Goal: Participate in discussion: Participate in discussion

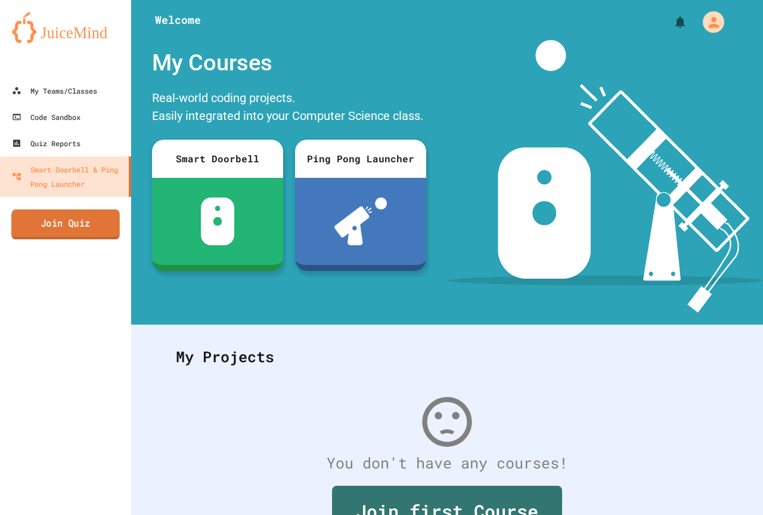
click at [85, 227] on link "Join Quiz" at bounding box center [65, 224] width 109 height 30
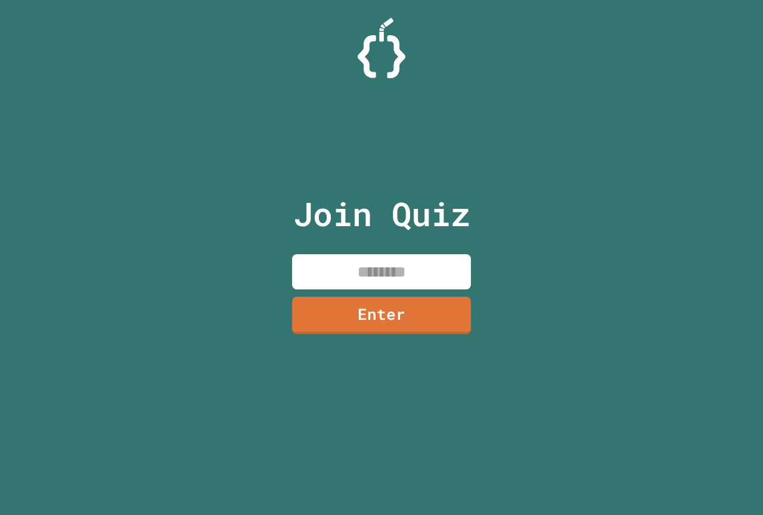
click at [317, 268] on input at bounding box center [381, 271] width 179 height 35
type input "********"
click at [389, 305] on link "Enter" at bounding box center [381, 314] width 182 height 39
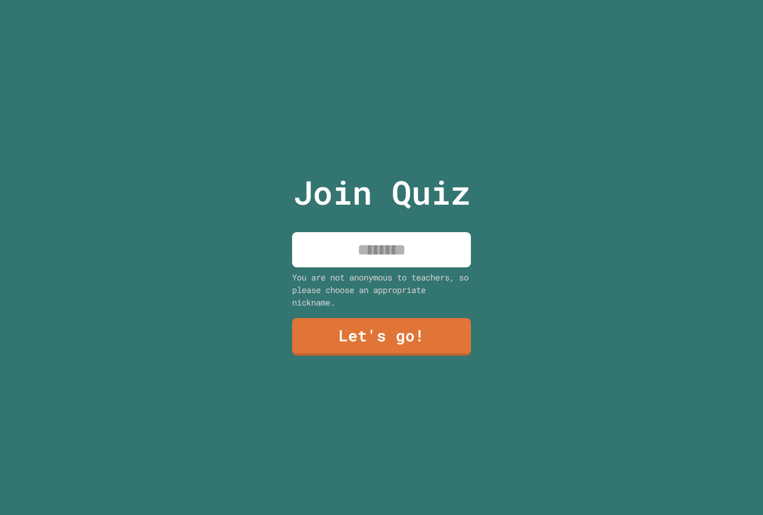
click at [369, 235] on input at bounding box center [381, 249] width 179 height 35
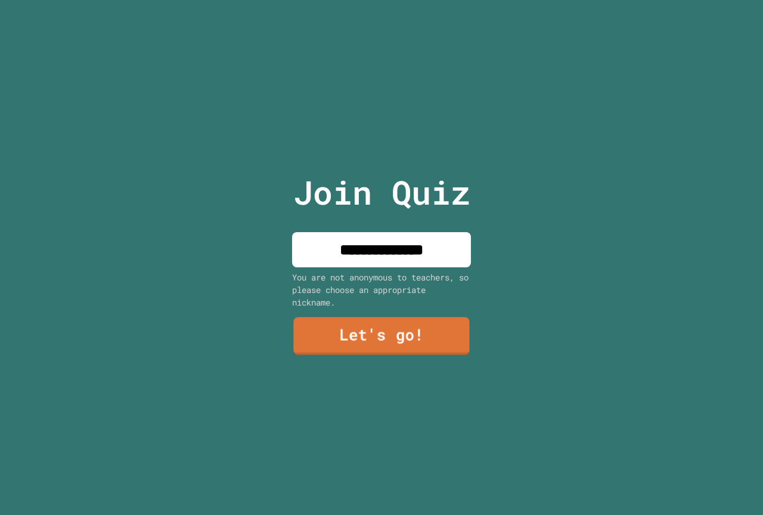
type input "**********"
drag, startPoint x: 380, startPoint y: 341, endPoint x: 373, endPoint y: 331, distance: 12.4
click at [373, 331] on link "Let's go!" at bounding box center [381, 336] width 176 height 38
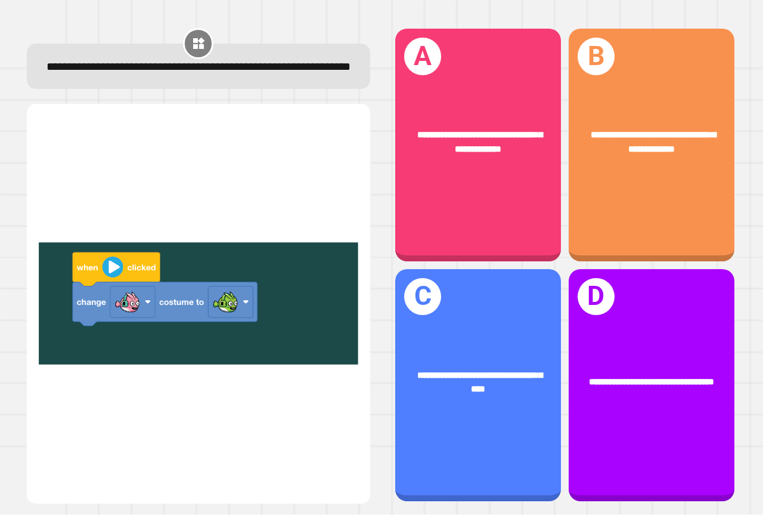
click at [104, 270] on img at bounding box center [199, 304] width 320 height 370
click at [110, 271] on img at bounding box center [199, 304] width 320 height 370
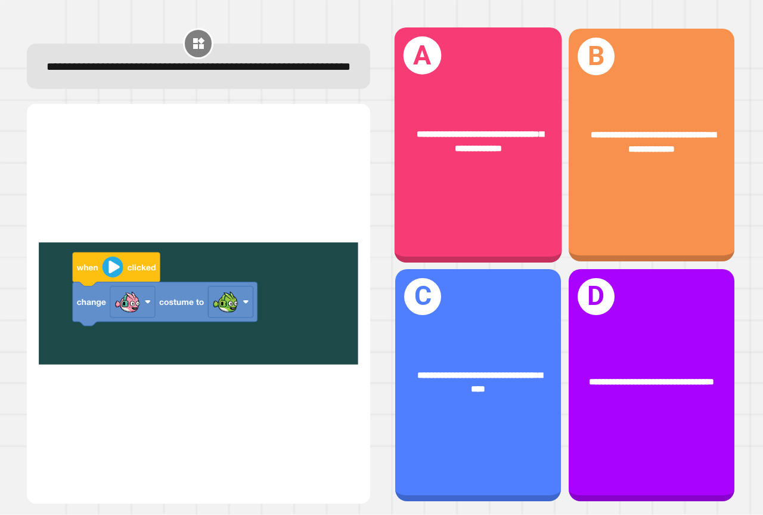
click at [463, 154] on div "**********" at bounding box center [478, 142] width 168 height 64
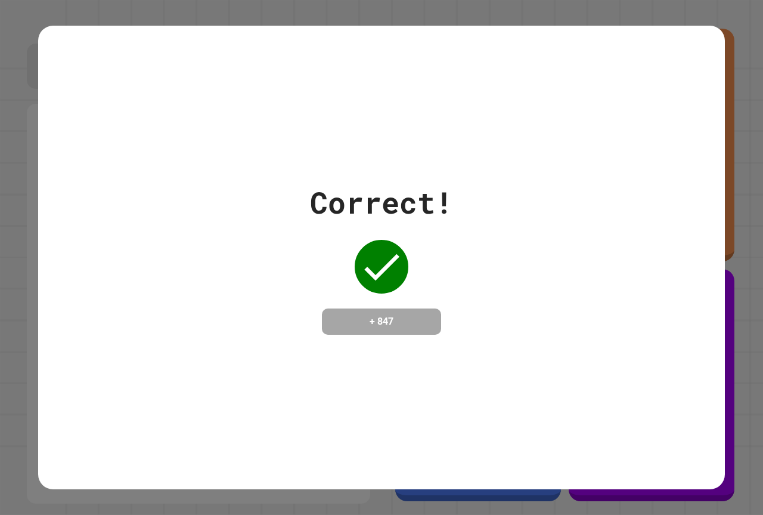
drag, startPoint x: 286, startPoint y: 276, endPoint x: 325, endPoint y: 388, distance: 118.8
click at [325, 388] on div "Correct! + 847" at bounding box center [381, 257] width 687 height 463
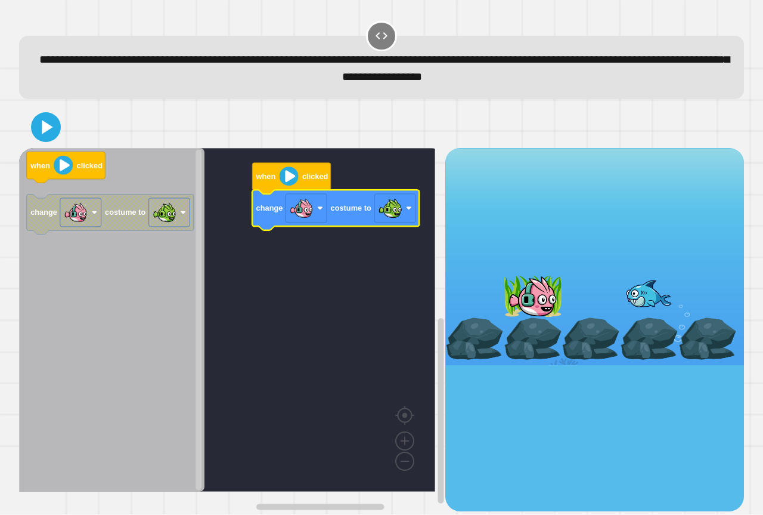
click at [296, 181] on image "Blockly Workspace" at bounding box center [289, 176] width 19 height 19
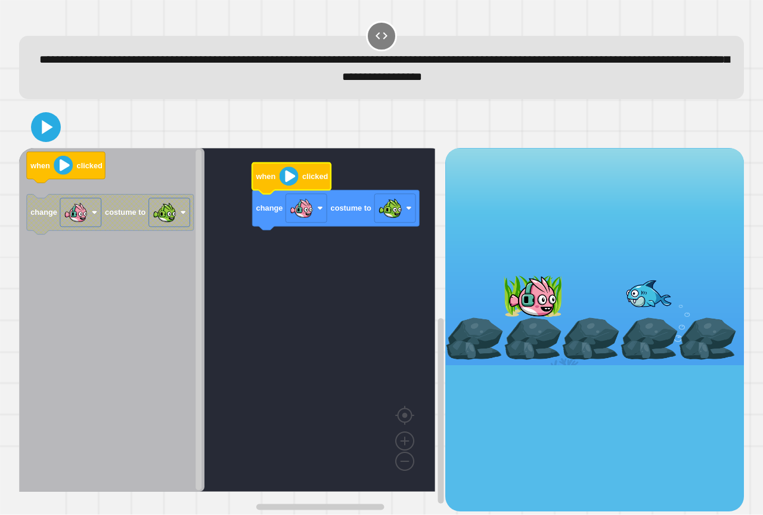
click at [296, 181] on image "Blockly Workspace" at bounding box center [289, 176] width 19 height 19
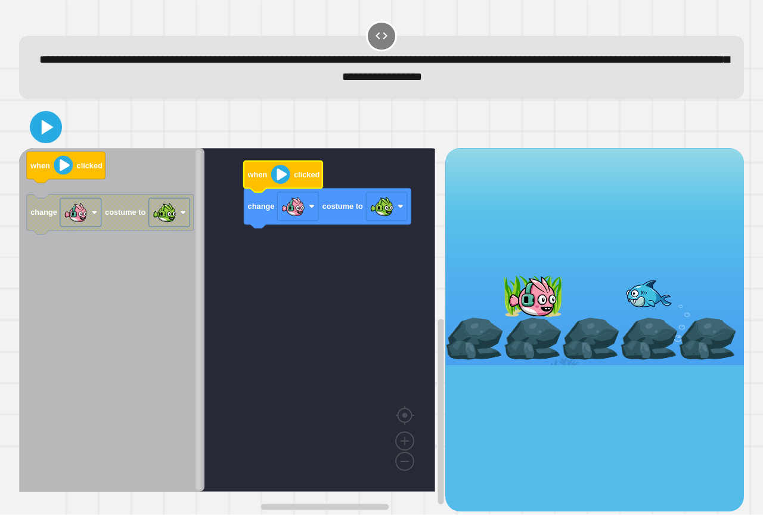
click at [42, 127] on icon at bounding box center [46, 128] width 26 height 26
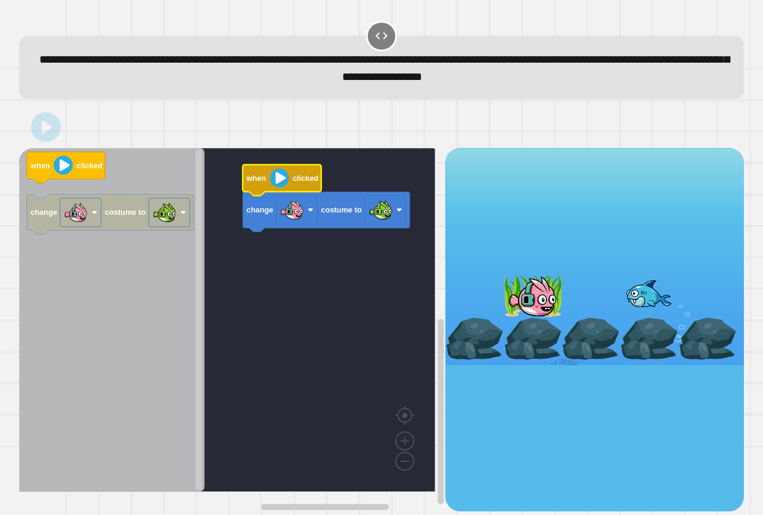
click at [287, 175] on image "Blockly Workspace" at bounding box center [279, 178] width 19 height 19
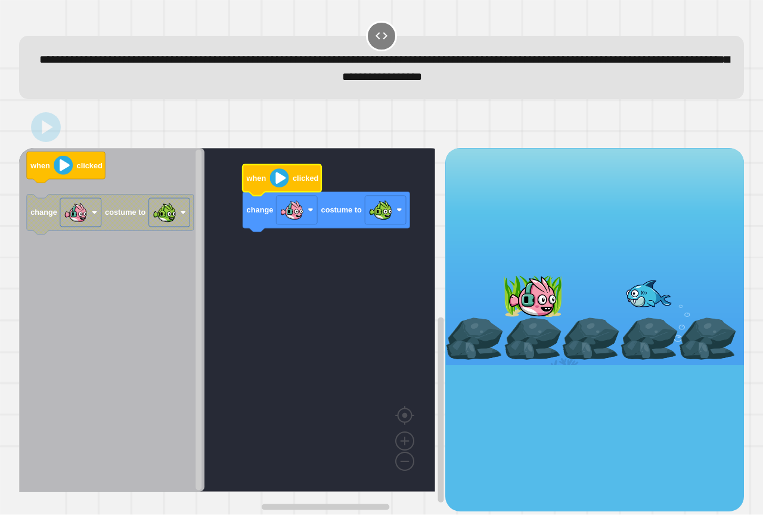
click at [284, 181] on image "Blockly Workspace" at bounding box center [279, 178] width 19 height 19
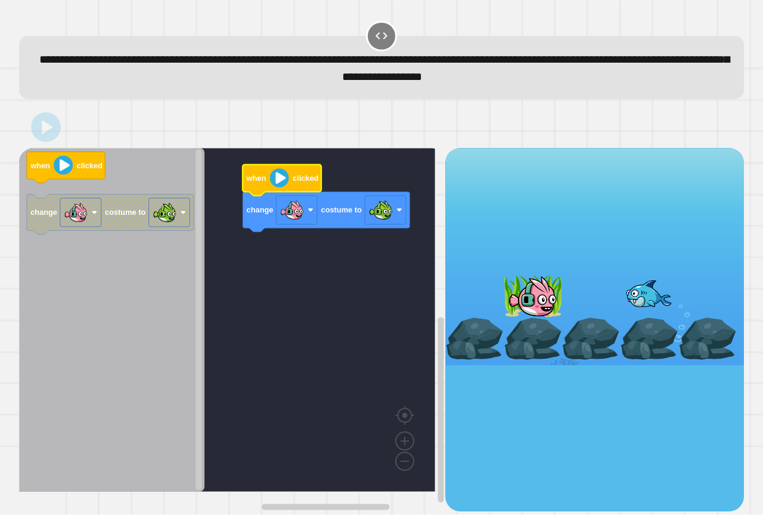
click at [284, 181] on image "Blockly Workspace" at bounding box center [279, 178] width 19 height 19
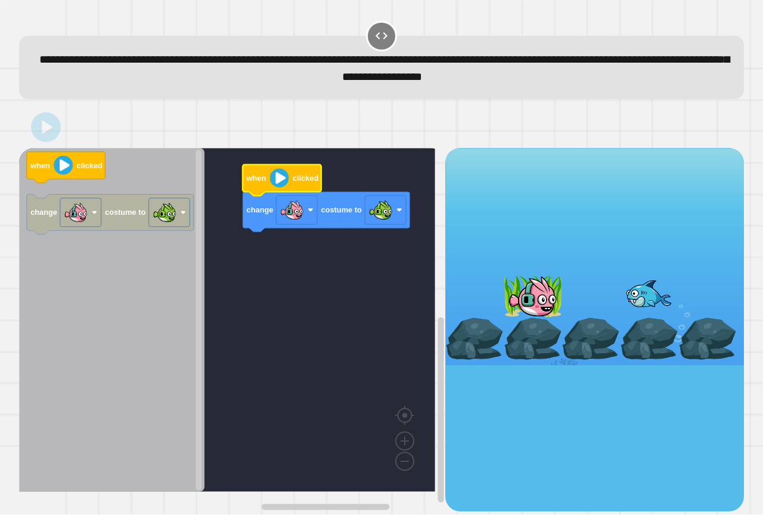
click at [284, 181] on image "Blockly Workspace" at bounding box center [279, 178] width 19 height 19
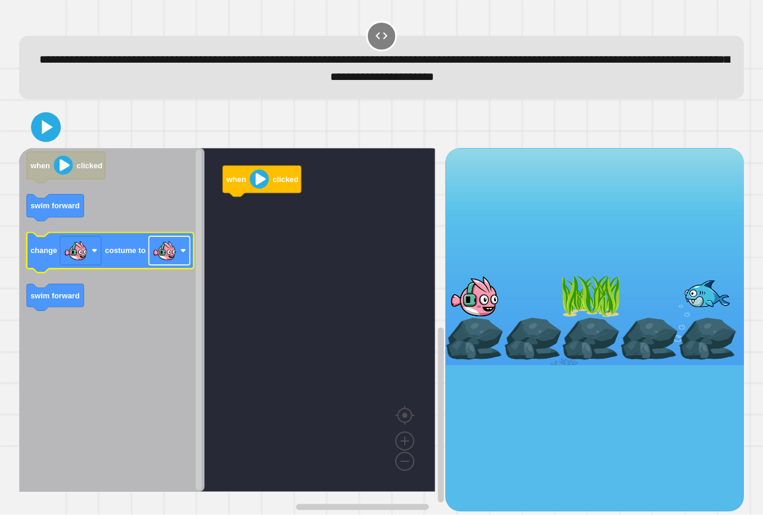
click at [163, 254] on image "Blockly Workspace" at bounding box center [165, 251] width 24 height 24
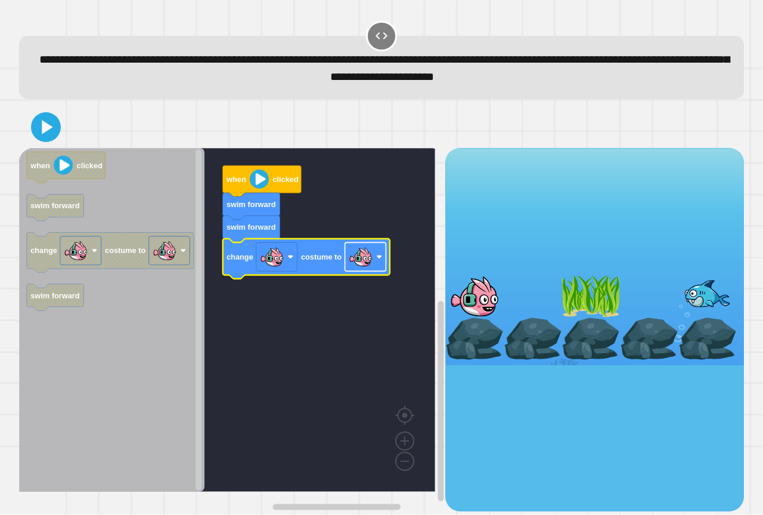
click at [357, 267] on image "Blockly Workspace" at bounding box center [361, 257] width 24 height 24
click at [47, 129] on icon at bounding box center [47, 127] width 11 height 14
click at [265, 177] on image "Blockly Workspace" at bounding box center [259, 178] width 19 height 19
click at [265, 178] on image "Blockly Workspace" at bounding box center [259, 178] width 19 height 19
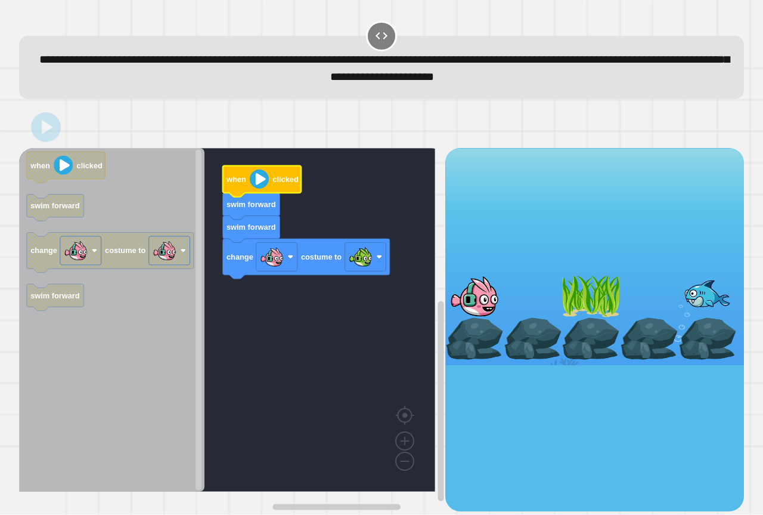
click at [265, 178] on image "Blockly Workspace" at bounding box center [259, 178] width 19 height 19
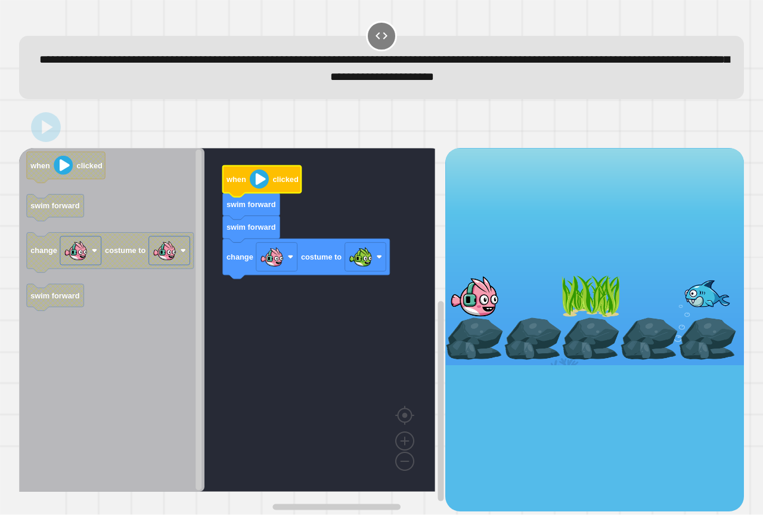
click at [265, 178] on image "Blockly Workspace" at bounding box center [259, 178] width 19 height 19
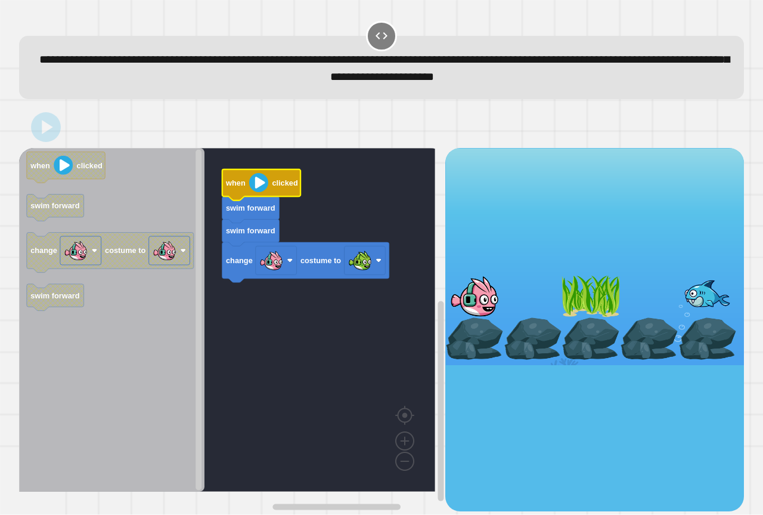
click at [265, 182] on image "Blockly Workspace" at bounding box center [258, 182] width 19 height 19
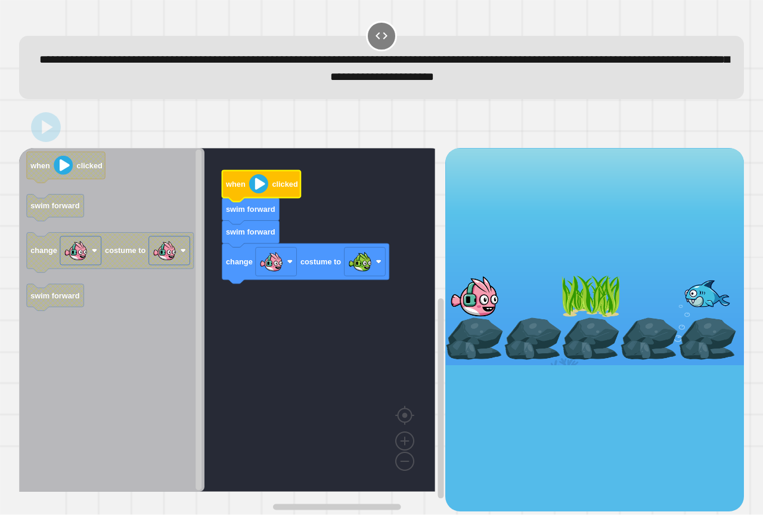
click at [264, 182] on image "Blockly Workspace" at bounding box center [258, 183] width 19 height 19
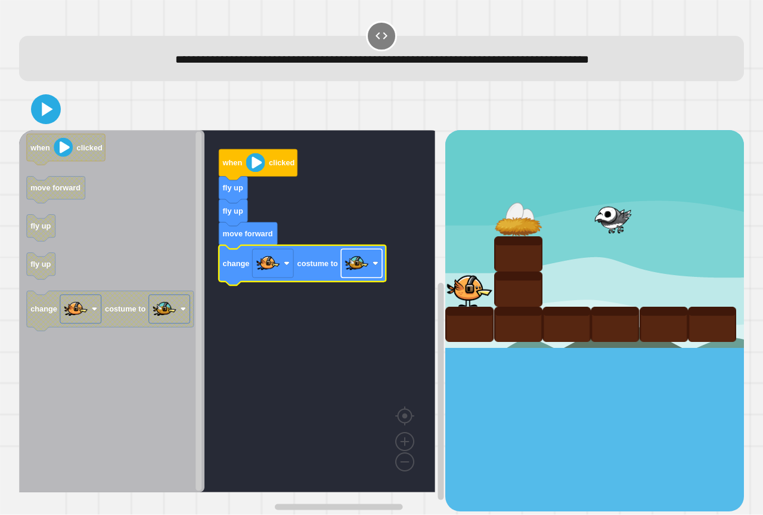
click at [357, 272] on image "Blockly Workspace" at bounding box center [357, 264] width 24 height 24
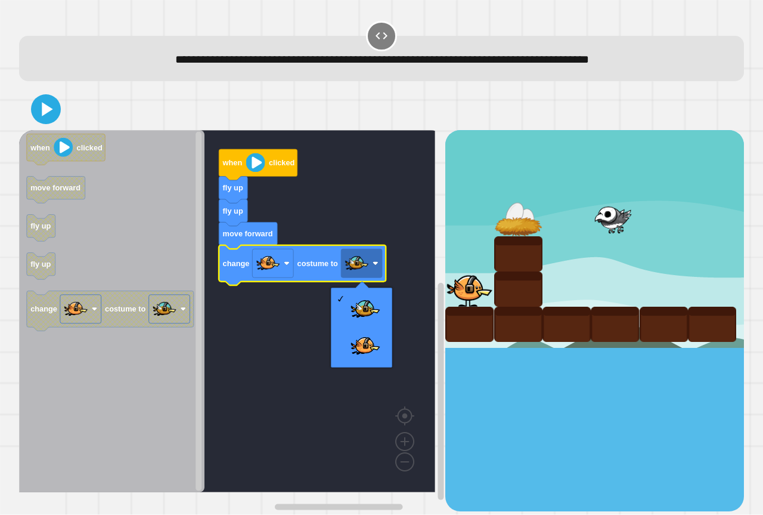
click at [253, 166] on image "Blockly Workspace" at bounding box center [255, 162] width 19 height 19
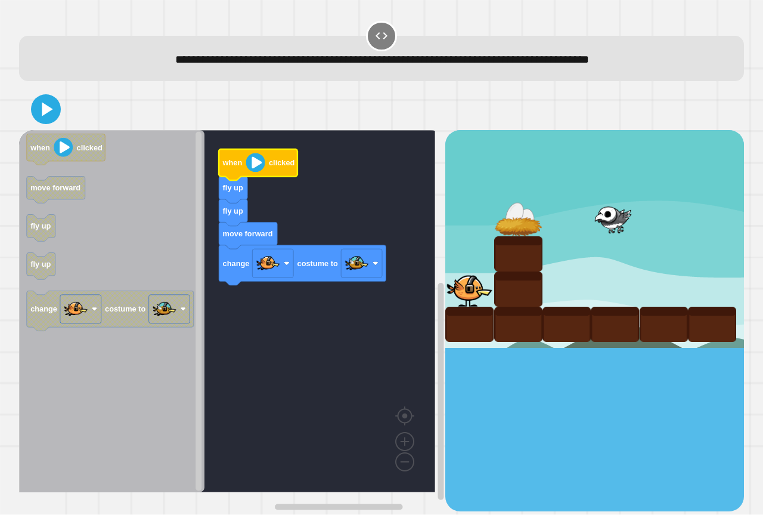
click at [254, 166] on image "Blockly Workspace" at bounding box center [255, 162] width 19 height 19
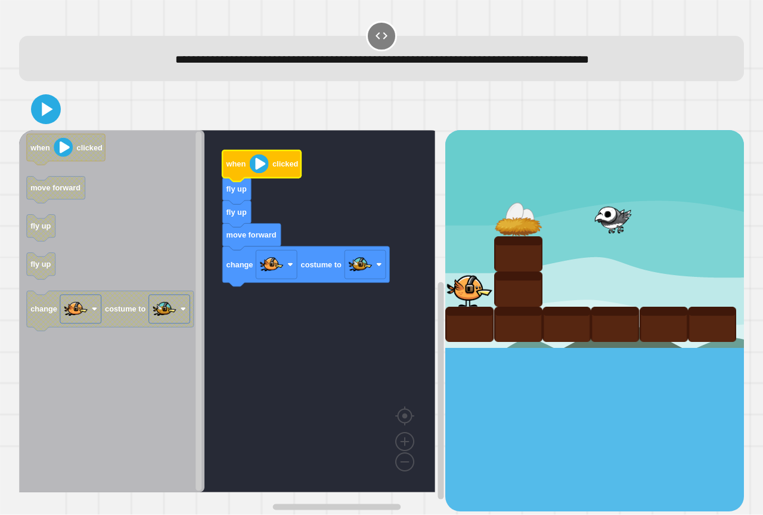
click at [260, 171] on image "Blockly Workspace" at bounding box center [259, 163] width 19 height 19
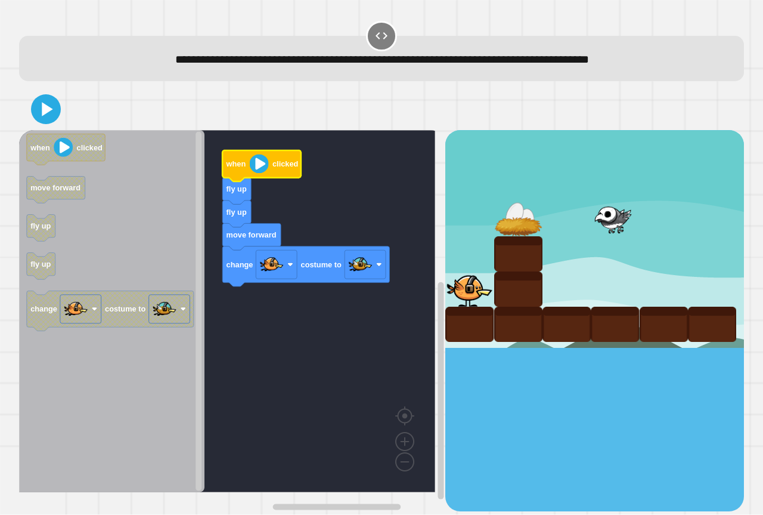
click at [261, 171] on image "Blockly Workspace" at bounding box center [259, 163] width 19 height 19
click at [42, 115] on icon at bounding box center [47, 109] width 13 height 17
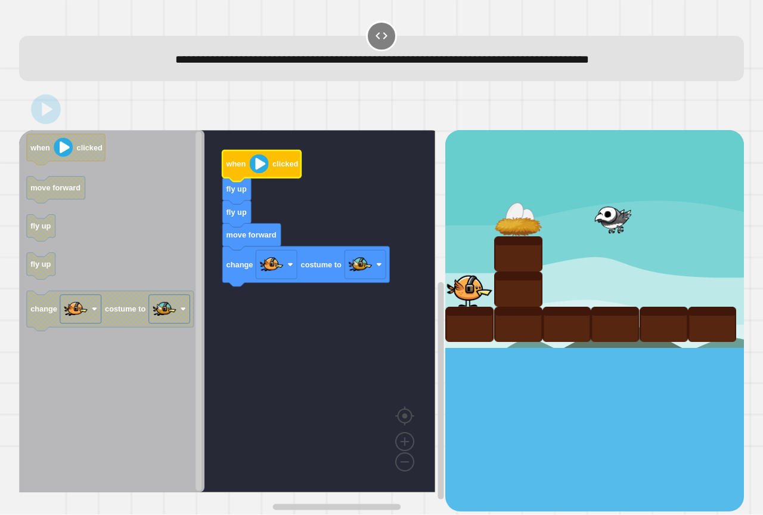
click at [262, 169] on image "Blockly Workspace" at bounding box center [259, 163] width 19 height 19
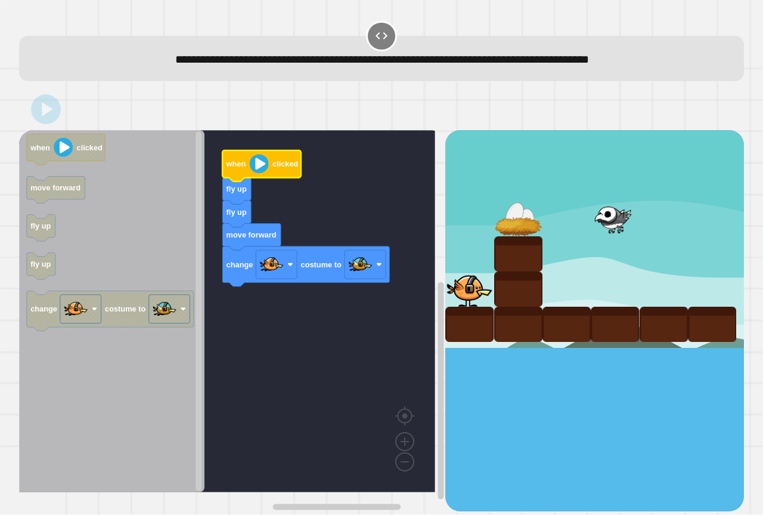
click at [262, 169] on image "Blockly Workspace" at bounding box center [259, 163] width 19 height 19
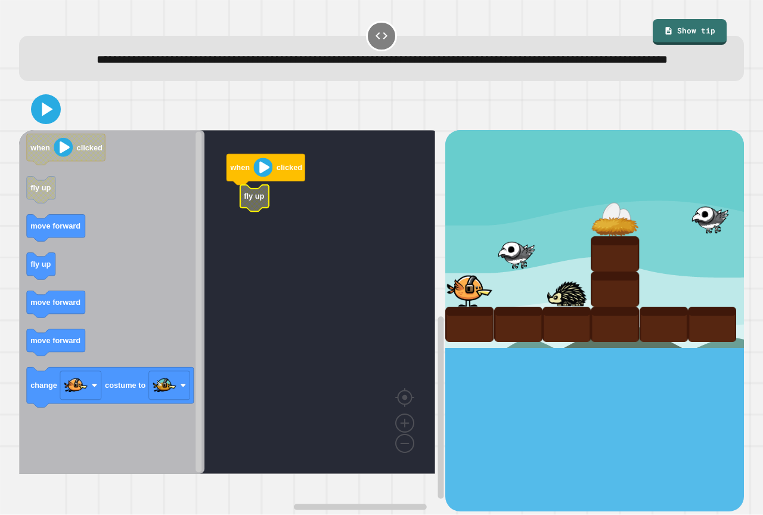
click at [238, 221] on rect "Blockly Workspace" at bounding box center [227, 302] width 416 height 344
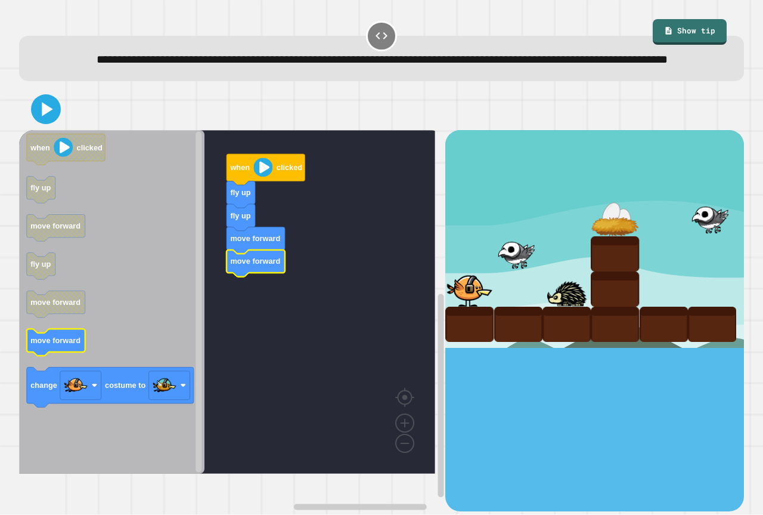
click at [72, 349] on icon "when clicked fly up move forward fly up move forward move forward change costum…" at bounding box center [111, 302] width 185 height 344
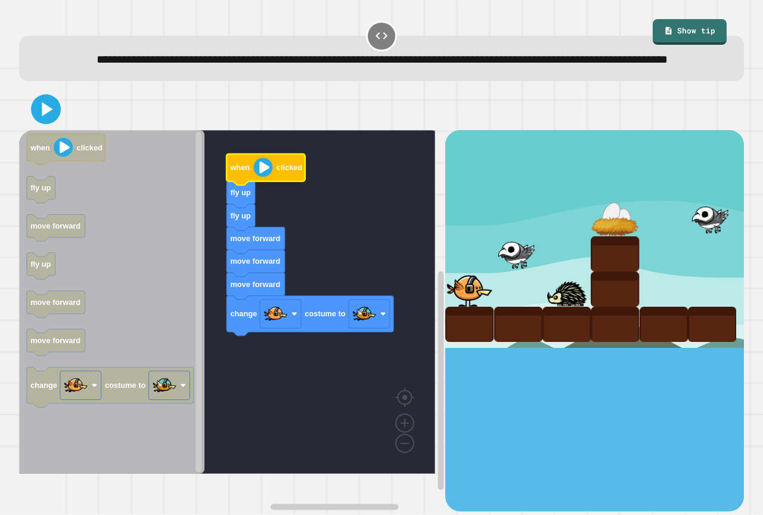
click at [266, 177] on image "Blockly Workspace" at bounding box center [262, 167] width 19 height 19
click at [265, 177] on image "Blockly Workspace" at bounding box center [262, 167] width 19 height 19
click at [44, 116] on icon at bounding box center [47, 110] width 11 height 14
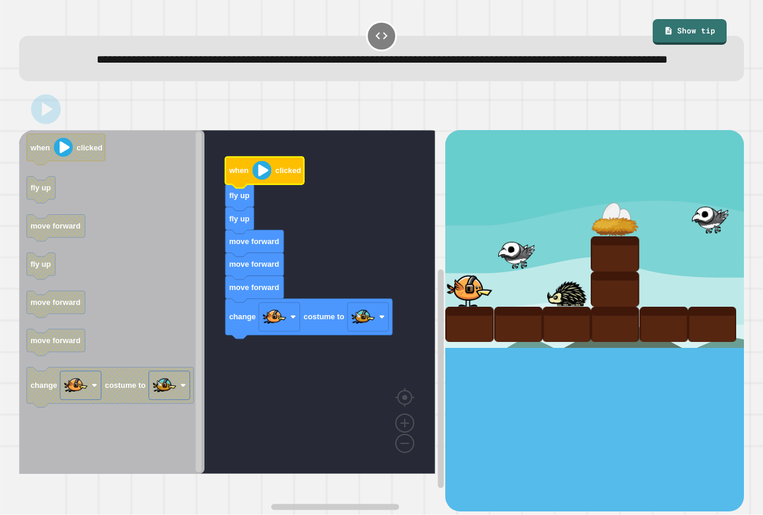
click at [274, 185] on icon "Blockly Workspace" at bounding box center [264, 172] width 79 height 31
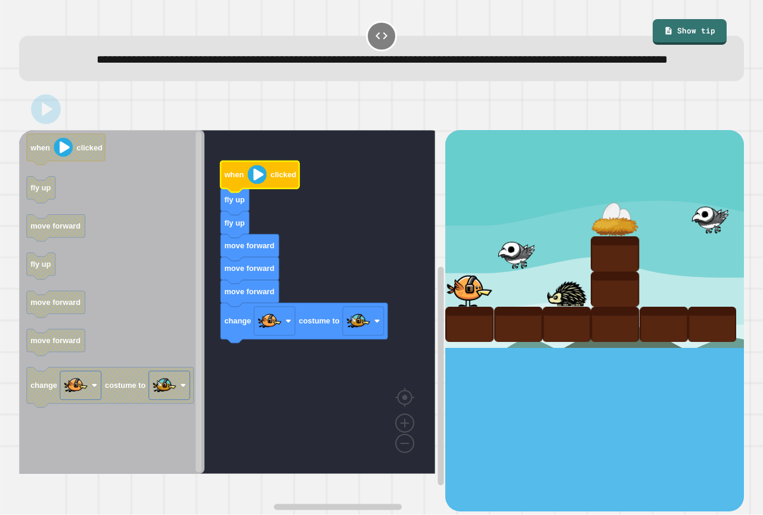
click at [261, 184] on image "Blockly Workspace" at bounding box center [257, 174] width 19 height 19
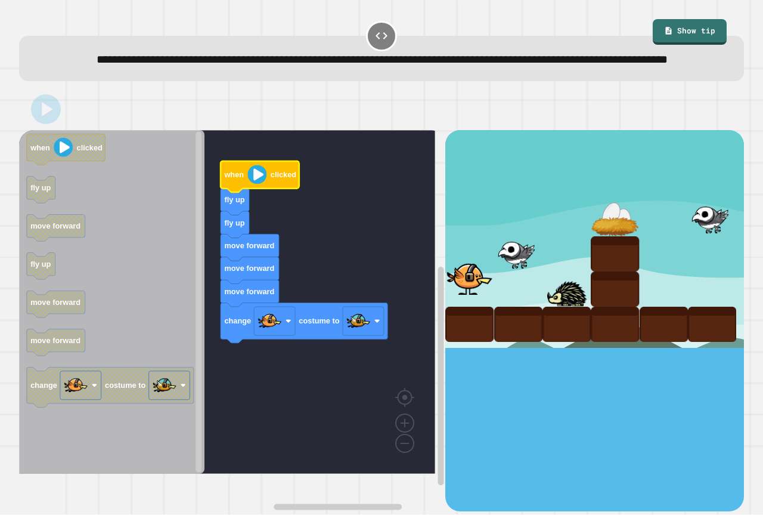
click at [261, 184] on image "Blockly Workspace" at bounding box center [257, 174] width 19 height 19
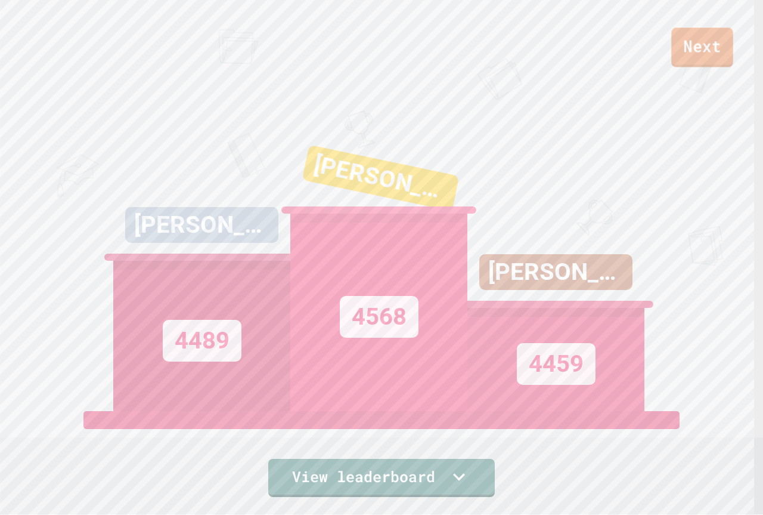
click at [691, 54] on link "Next" at bounding box center [702, 46] width 61 height 39
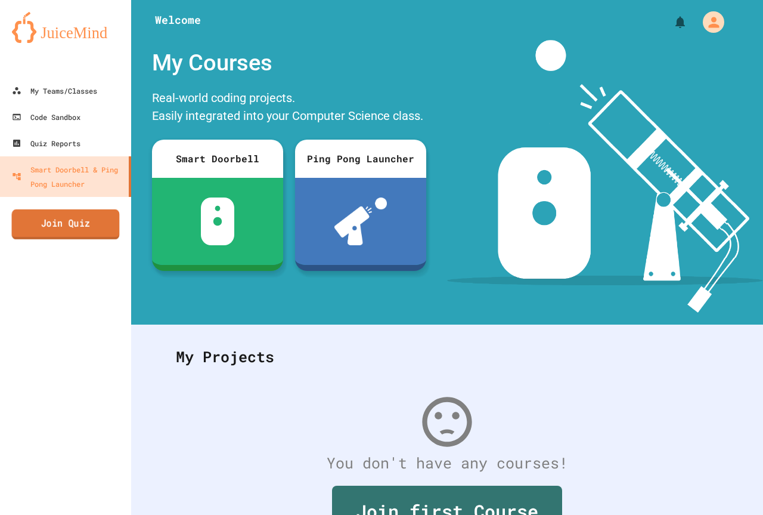
click at [84, 210] on link "Join Quiz" at bounding box center [66, 224] width 108 height 30
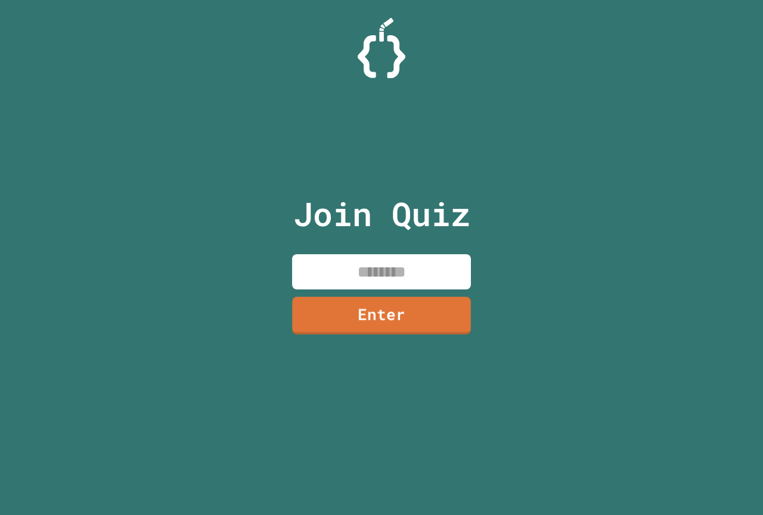
click at [356, 270] on input at bounding box center [381, 271] width 179 height 35
type input "********"
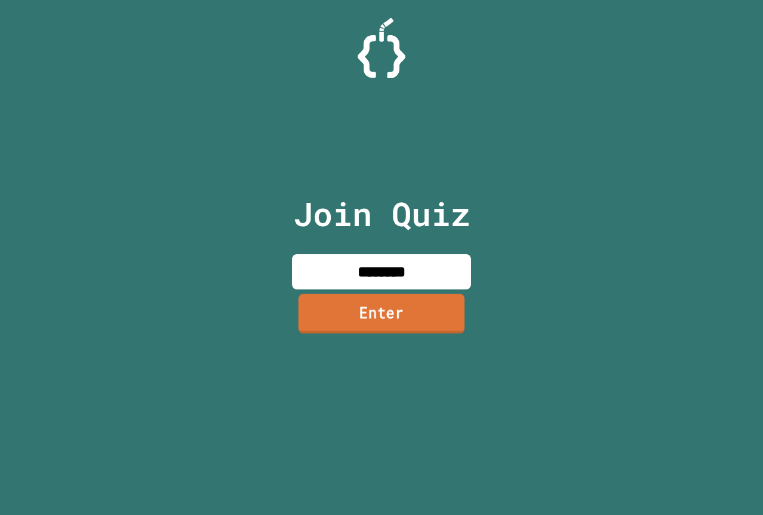
click at [332, 316] on link "Enter" at bounding box center [382, 312] width 166 height 39
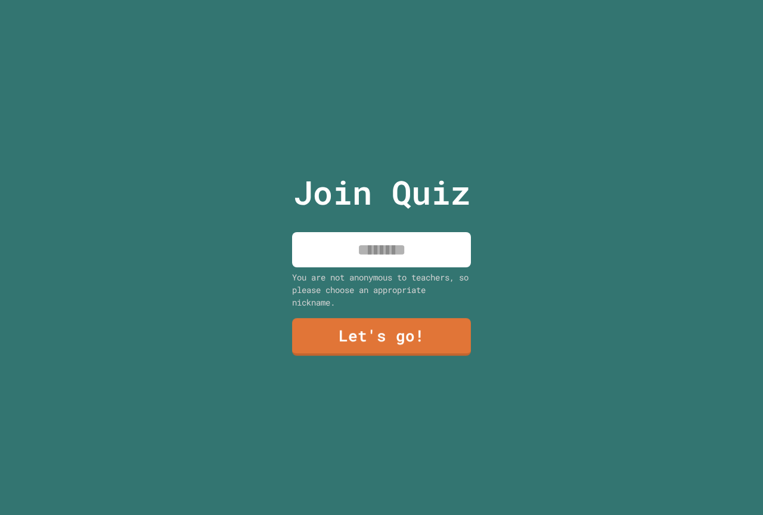
click at [330, 223] on div "Join Quiz You are not anonymous to teachers, so please choose an appropriate ni…" at bounding box center [381, 257] width 201 height 515
click at [331, 223] on div "Join Quiz You are not anonymous to teachers, so please choose an appropriate ni…" at bounding box center [381, 257] width 201 height 515
click at [326, 236] on input at bounding box center [381, 249] width 179 height 35
type input "**********"
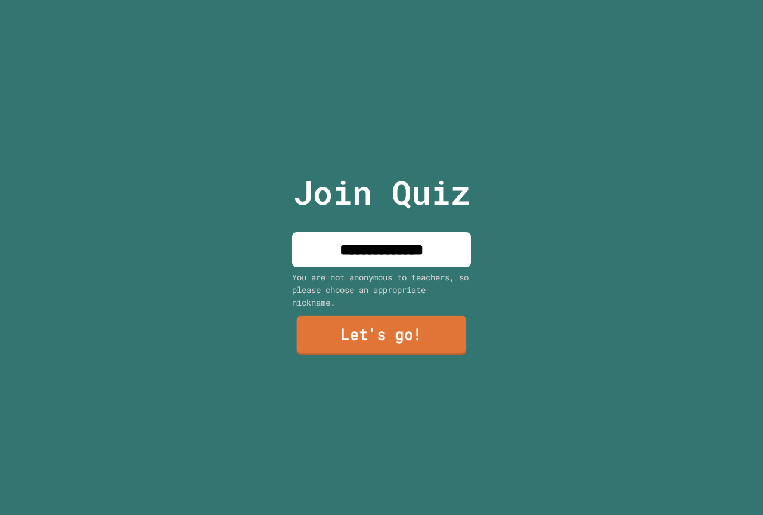
click at [347, 318] on link "Let's go!" at bounding box center [382, 334] width 170 height 39
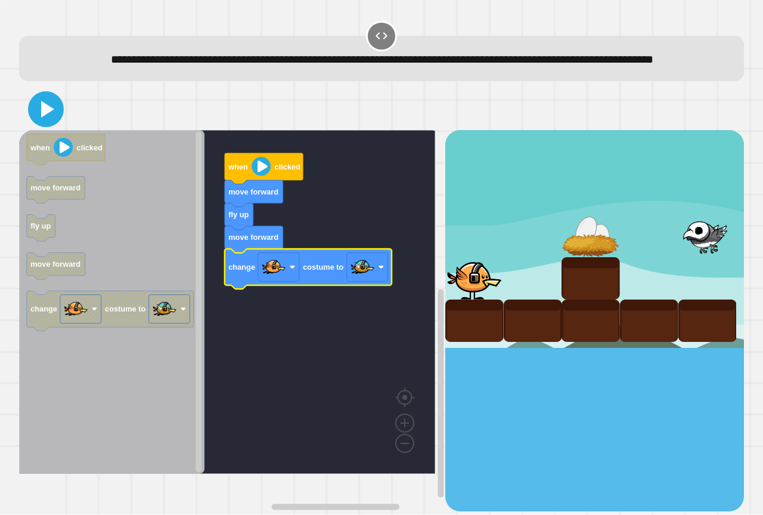
drag, startPoint x: 51, startPoint y: 126, endPoint x: 61, endPoint y: 126, distance: 10.2
click at [61, 126] on button at bounding box center [46, 109] width 36 height 36
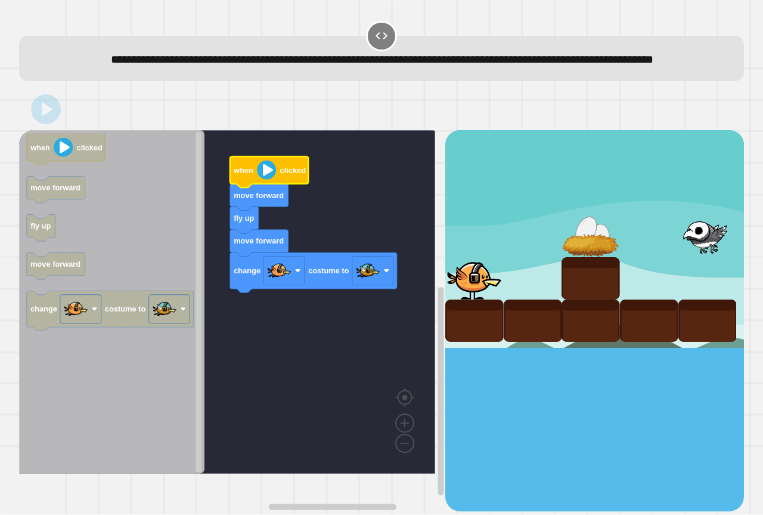
click at [255, 187] on icon "Blockly Workspace" at bounding box center [269, 172] width 79 height 31
click at [270, 180] on image "Blockly Workspace" at bounding box center [266, 169] width 19 height 19
click at [269, 180] on image "Blockly Workspace" at bounding box center [266, 169] width 19 height 19
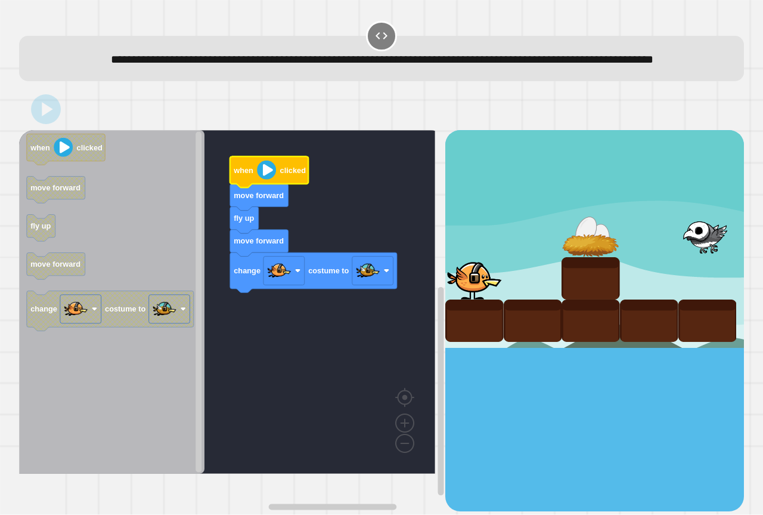
click at [268, 180] on image "Blockly Workspace" at bounding box center [266, 169] width 19 height 19
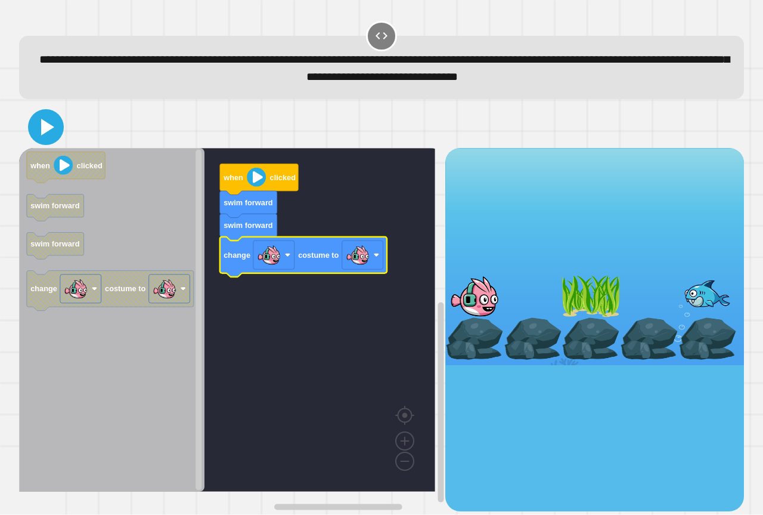
drag, startPoint x: 47, startPoint y: 134, endPoint x: 66, endPoint y: 134, distance: 19.7
click at [48, 134] on icon at bounding box center [46, 127] width 29 height 29
click at [273, 185] on icon "Blockly Workspace" at bounding box center [259, 179] width 79 height 31
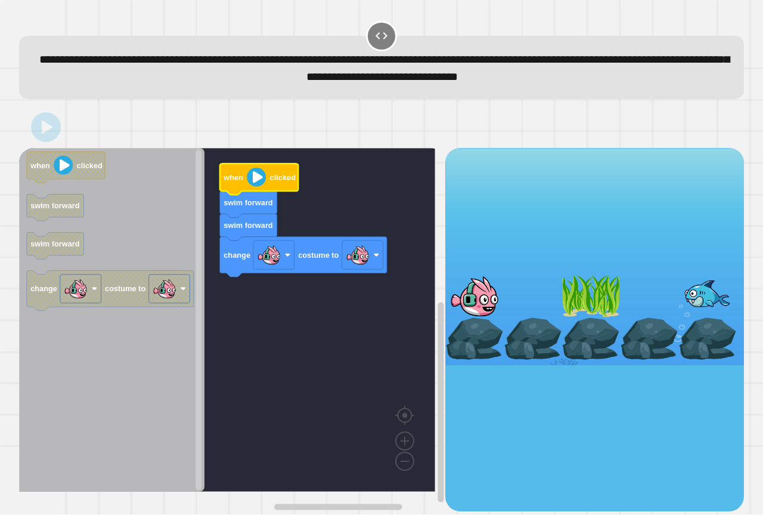
click at [268, 185] on icon "Blockly Workspace" at bounding box center [259, 179] width 79 height 31
click at [267, 185] on icon "Blockly Workspace" at bounding box center [259, 179] width 79 height 31
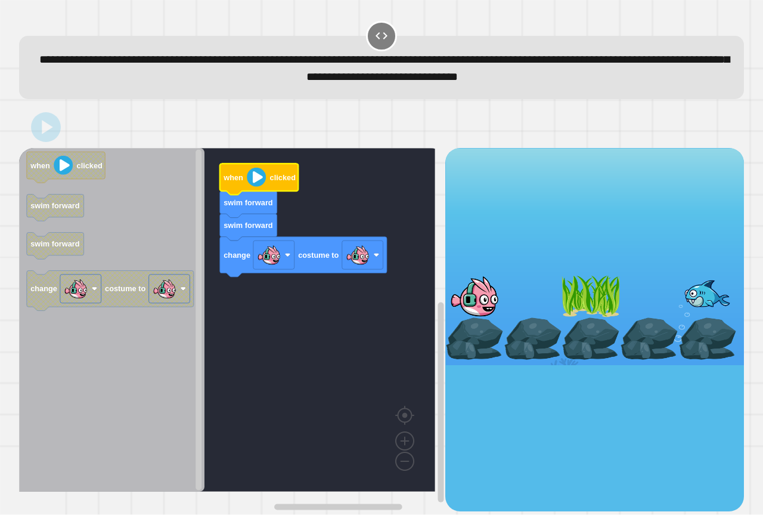
click at [267, 185] on icon "Blockly Workspace" at bounding box center [259, 179] width 79 height 31
click at [265, 184] on image "Blockly Workspace" at bounding box center [256, 177] width 19 height 19
click at [265, 183] on image "Blockly Workspace" at bounding box center [256, 177] width 19 height 19
click at [264, 183] on image "Blockly Workspace" at bounding box center [256, 177] width 19 height 19
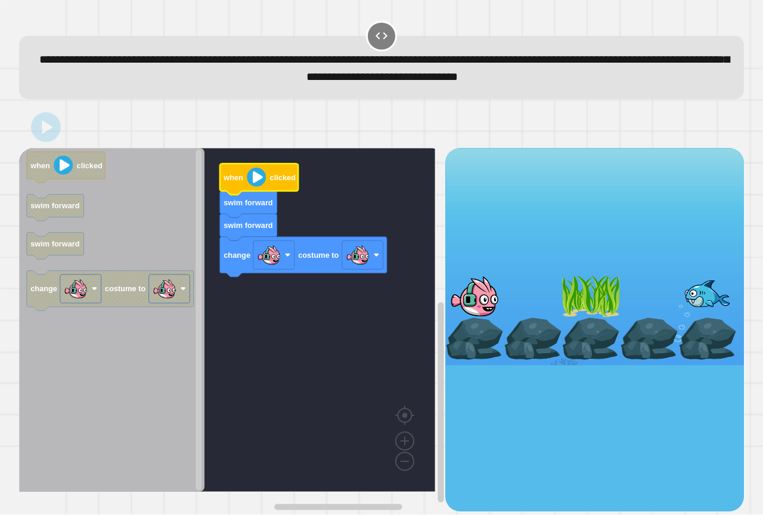
click at [264, 183] on image "Blockly Workspace" at bounding box center [256, 177] width 19 height 19
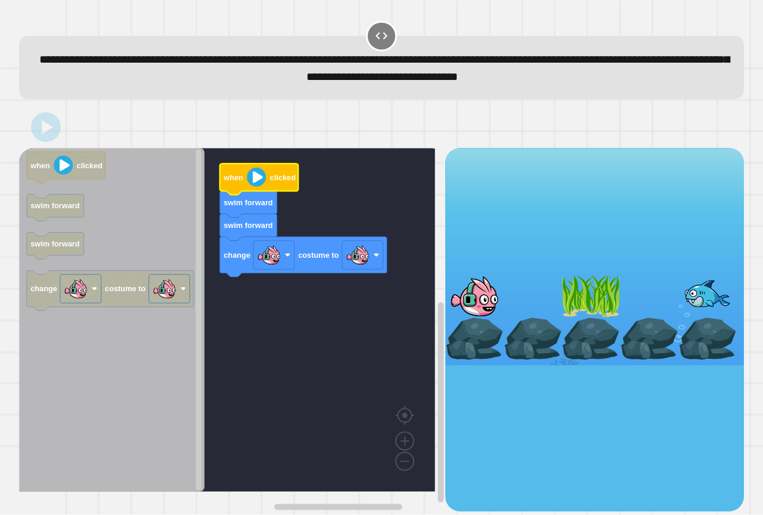
click at [264, 183] on image "Blockly Workspace" at bounding box center [256, 177] width 19 height 19
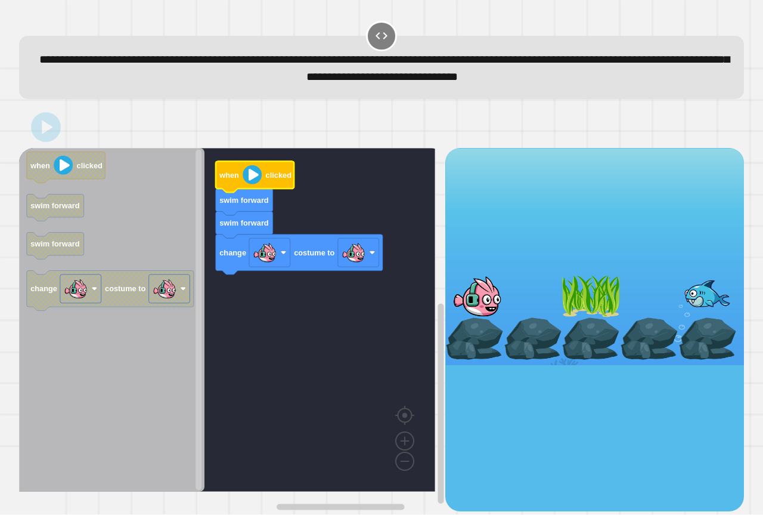
click at [256, 180] on image "Blockly Workspace" at bounding box center [252, 174] width 19 height 19
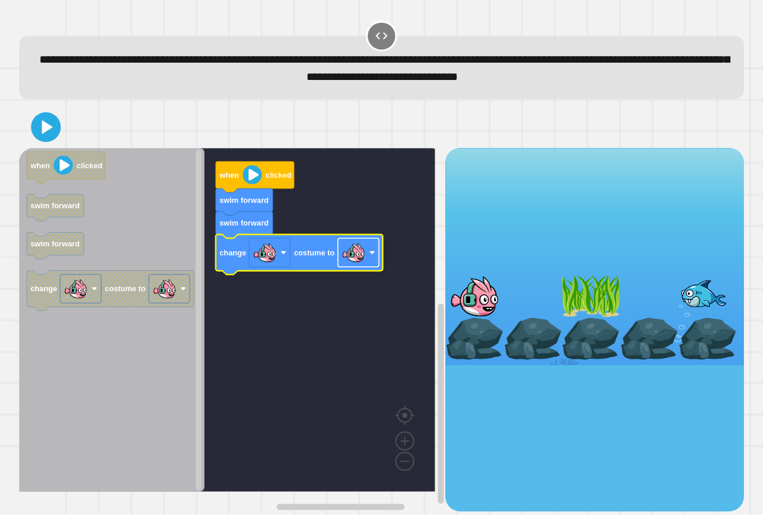
click at [367, 250] on rect "Blockly Workspace" at bounding box center [358, 253] width 41 height 29
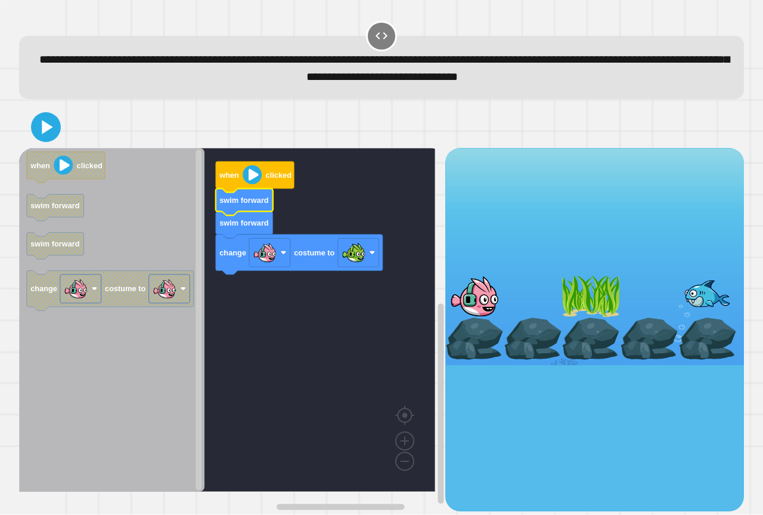
click at [256, 192] on icon "Blockly Workspace" at bounding box center [244, 201] width 57 height 27
click at [256, 187] on icon "Blockly Workspace" at bounding box center [255, 177] width 79 height 31
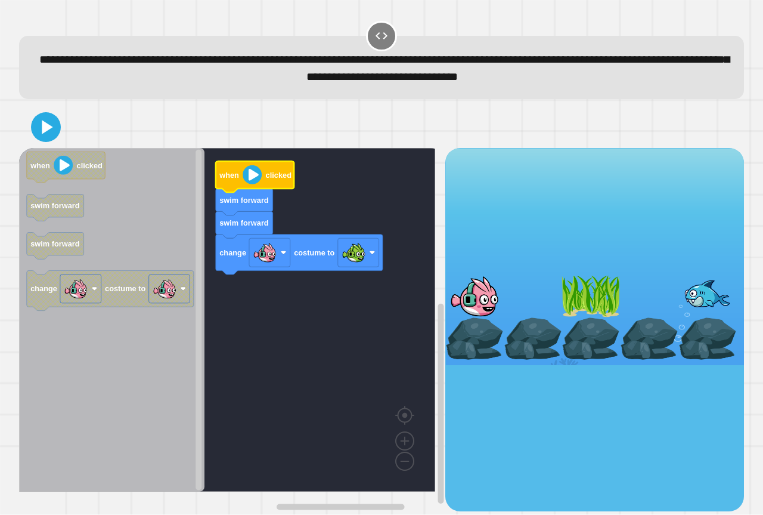
click at [256, 187] on icon "Blockly Workspace" at bounding box center [255, 177] width 79 height 31
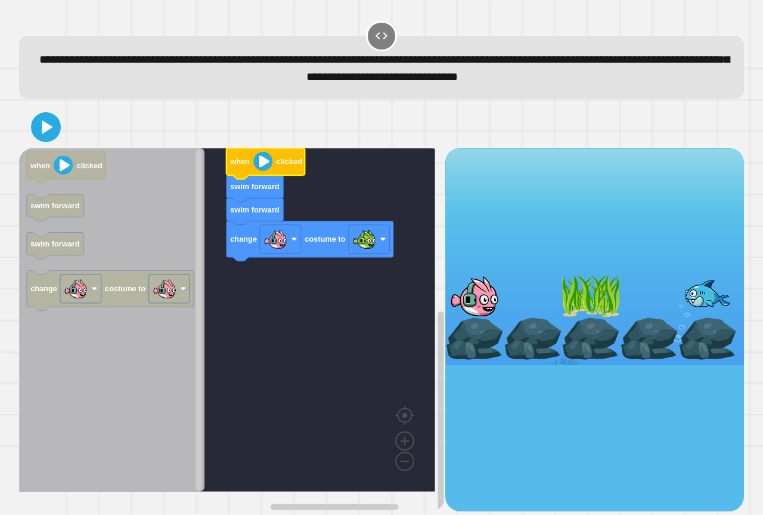
click at [262, 165] on image "Blockly Workspace" at bounding box center [262, 161] width 19 height 19
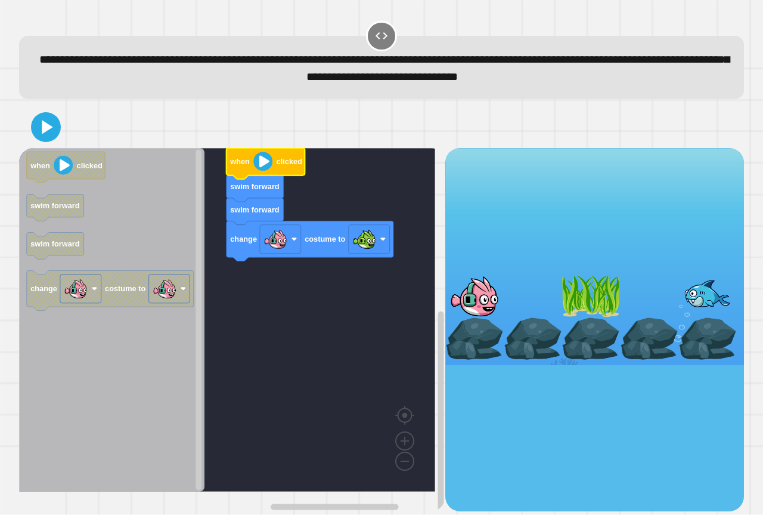
click at [262, 165] on image "Blockly Workspace" at bounding box center [262, 161] width 19 height 19
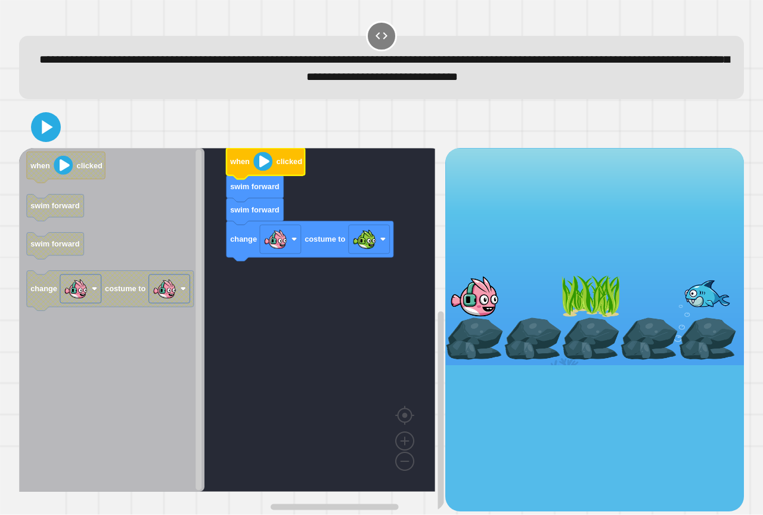
click at [262, 165] on image "Blockly Workspace" at bounding box center [262, 161] width 19 height 19
click at [262, 163] on image "Blockly Workspace" at bounding box center [262, 161] width 19 height 19
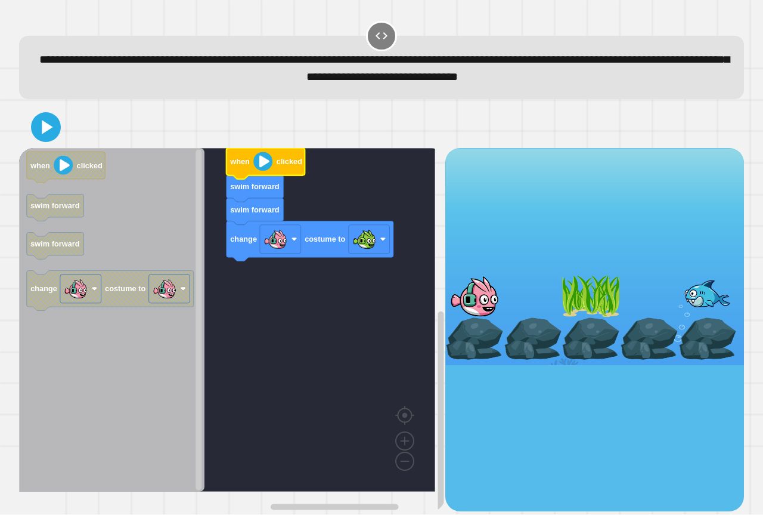
click at [264, 163] on image "Blockly Workspace" at bounding box center [262, 161] width 19 height 19
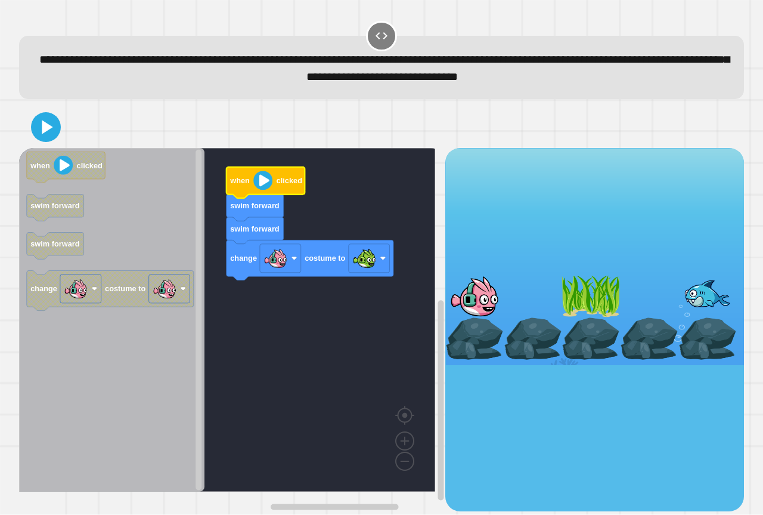
click at [266, 184] on image "Blockly Workspace" at bounding box center [262, 180] width 19 height 19
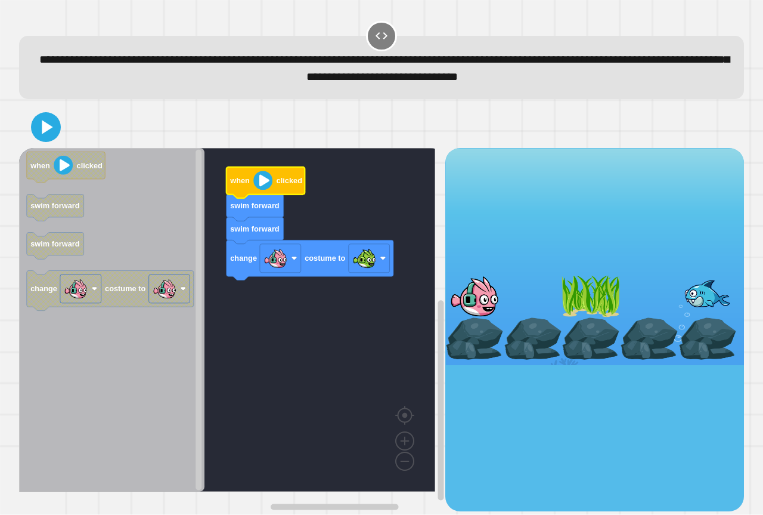
click at [266, 184] on image "Blockly Workspace" at bounding box center [262, 180] width 19 height 19
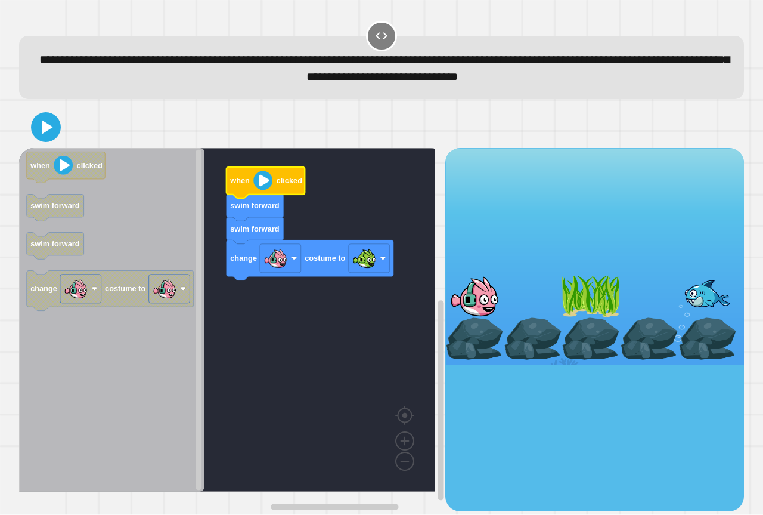
click at [266, 182] on image "Blockly Workspace" at bounding box center [262, 180] width 19 height 19
click at [266, 181] on image "Blockly Workspace" at bounding box center [262, 180] width 19 height 19
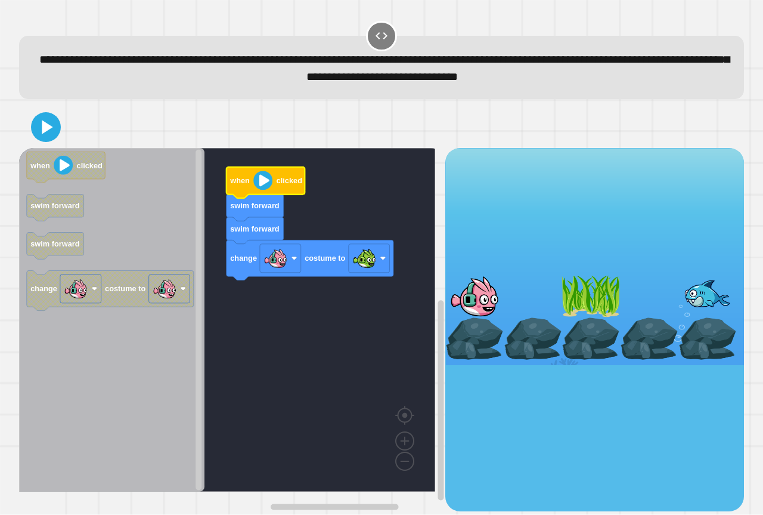
click at [266, 181] on image "Blockly Workspace" at bounding box center [262, 180] width 19 height 19
click at [48, 124] on icon at bounding box center [46, 127] width 24 height 24
click at [249, 177] on text "when" at bounding box center [240, 181] width 20 height 9
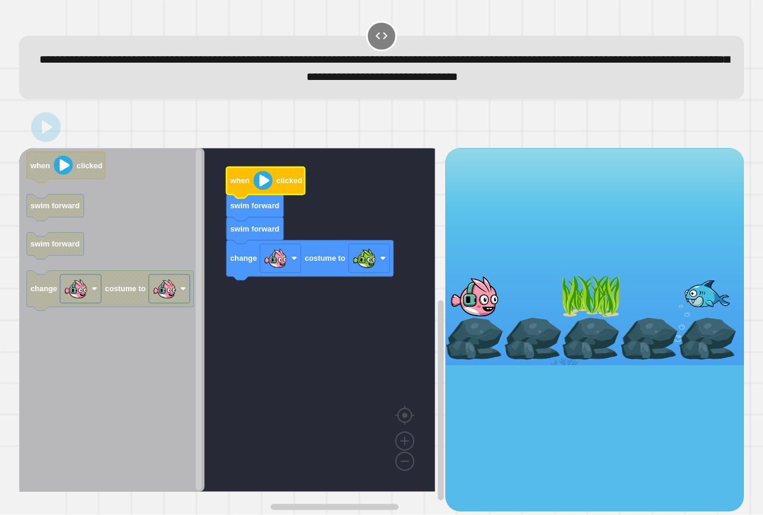
click at [263, 184] on image "Blockly Workspace" at bounding box center [262, 180] width 19 height 19
click at [263, 183] on image "Blockly Workspace" at bounding box center [262, 180] width 19 height 19
click at [263, 182] on image "Blockly Workspace" at bounding box center [262, 180] width 19 height 19
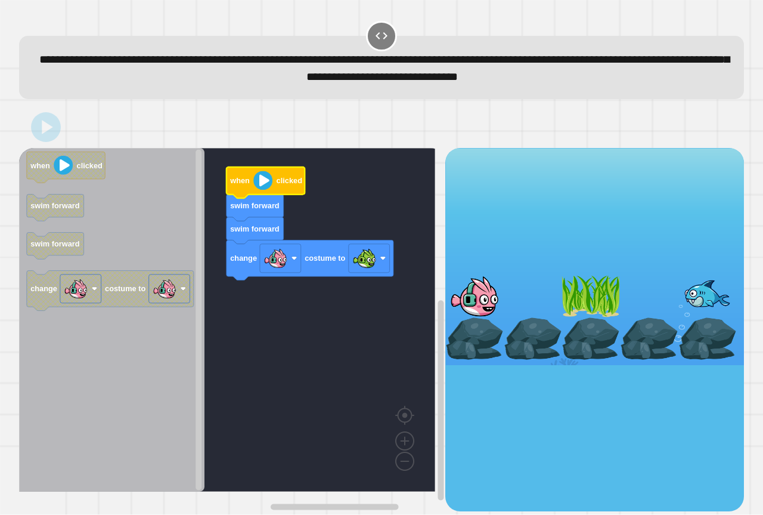
click at [263, 182] on image "Blockly Workspace" at bounding box center [262, 180] width 19 height 19
click at [259, 182] on image "Blockly Workspace" at bounding box center [262, 180] width 19 height 19
click at [258, 182] on image "Blockly Workspace" at bounding box center [262, 180] width 19 height 19
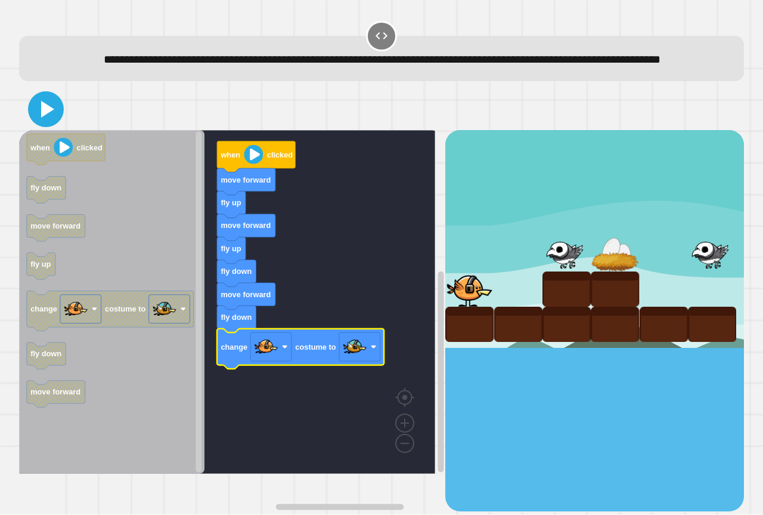
click at [46, 123] on icon at bounding box center [46, 109] width 29 height 29
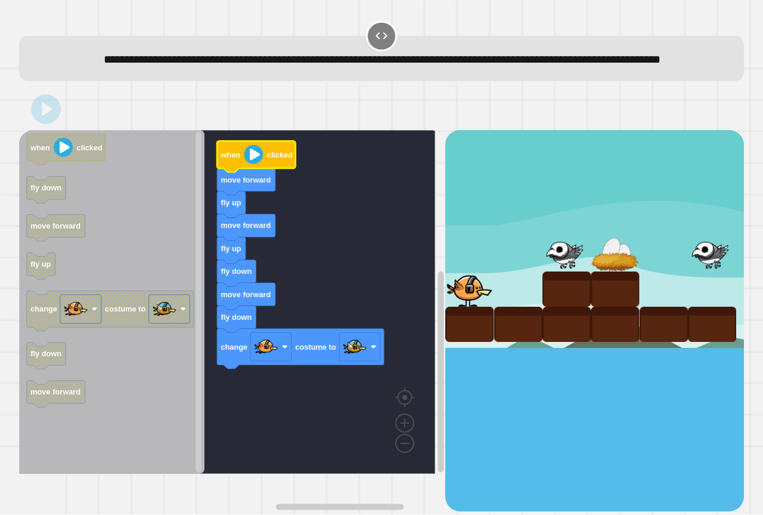
click at [262, 164] on image "Blockly Workspace" at bounding box center [253, 154] width 19 height 19
click at [261, 164] on image "Blockly Workspace" at bounding box center [253, 154] width 19 height 19
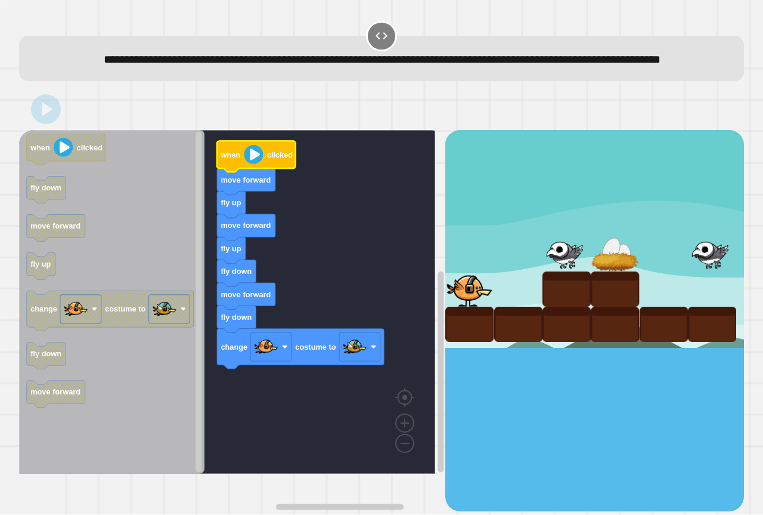
click at [261, 164] on image "Blockly Workspace" at bounding box center [253, 154] width 19 height 19
click at [260, 164] on image "Blockly Workspace" at bounding box center [253, 154] width 19 height 19
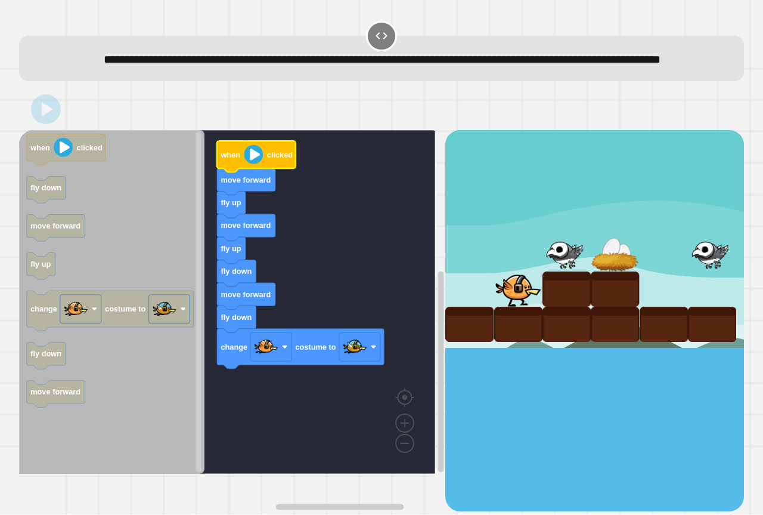
click at [260, 164] on image "Blockly Workspace" at bounding box center [253, 154] width 19 height 19
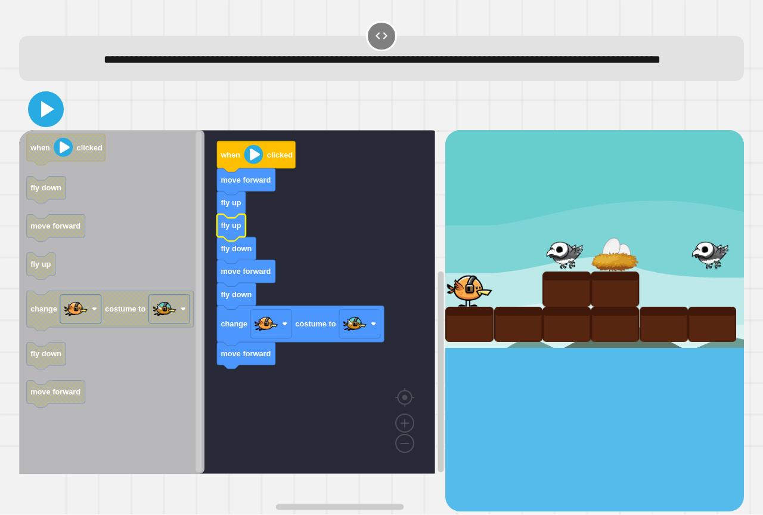
drag, startPoint x: 42, startPoint y: 129, endPoint x: 177, endPoint y: 149, distance: 136.2
click at [44, 117] on icon at bounding box center [47, 109] width 13 height 17
click at [254, 164] on image "Blockly Workspace" at bounding box center [253, 154] width 19 height 19
click at [253, 164] on image "Blockly Workspace" at bounding box center [253, 154] width 19 height 19
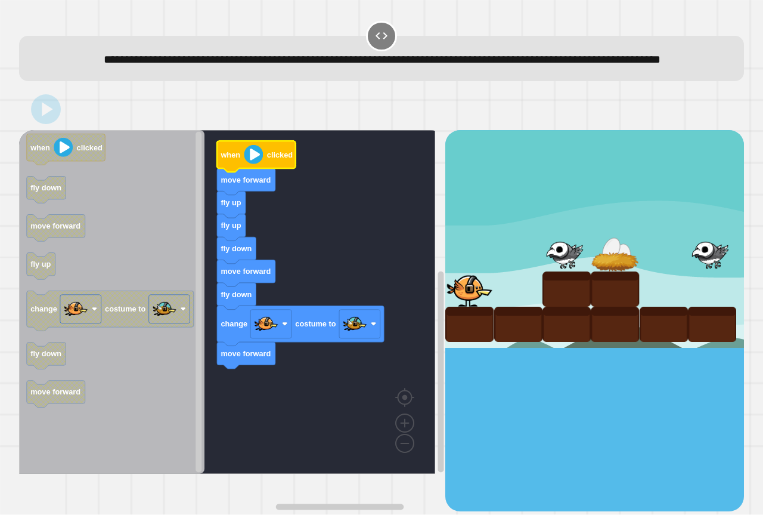
click at [253, 164] on image "Blockly Workspace" at bounding box center [253, 154] width 19 height 19
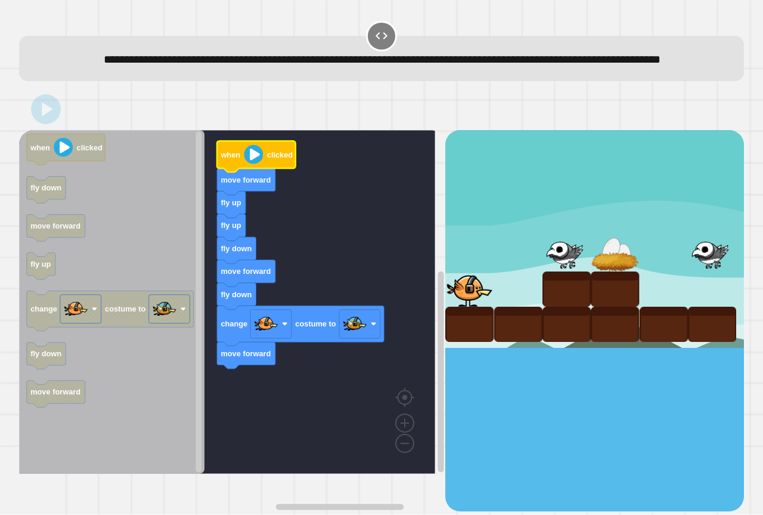
click at [253, 164] on image "Blockly Workspace" at bounding box center [253, 154] width 19 height 19
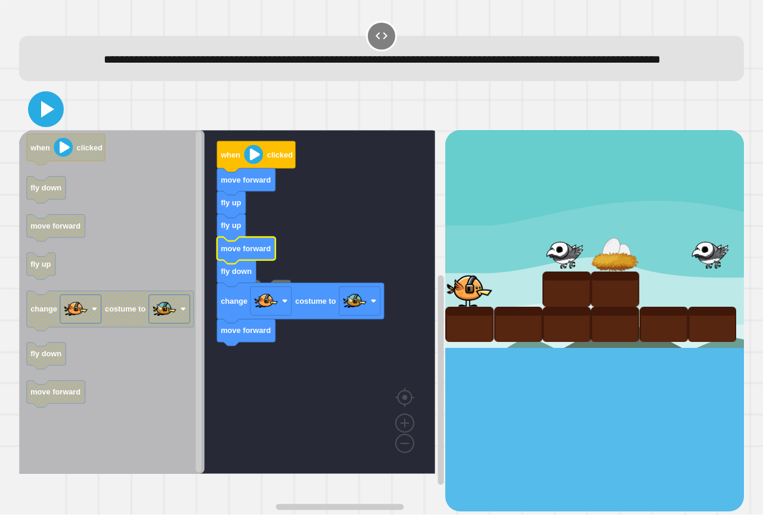
click at [42, 117] on icon at bounding box center [47, 109] width 13 height 17
click at [262, 164] on image "Blockly Workspace" at bounding box center [253, 154] width 19 height 19
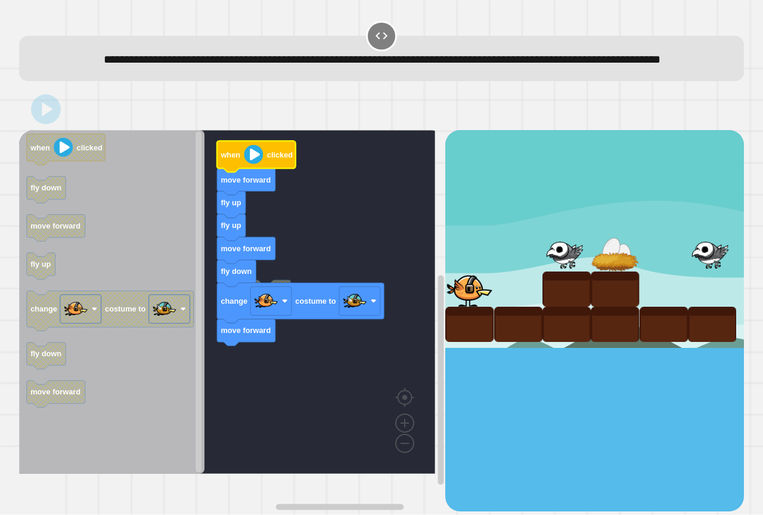
click at [262, 164] on image "Blockly Workspace" at bounding box center [253, 154] width 19 height 19
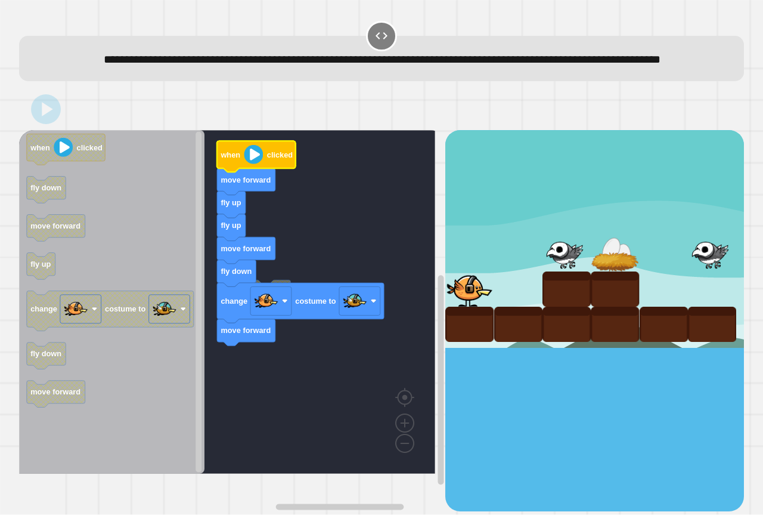
click at [262, 164] on image "Blockly Workspace" at bounding box center [253, 154] width 19 height 19
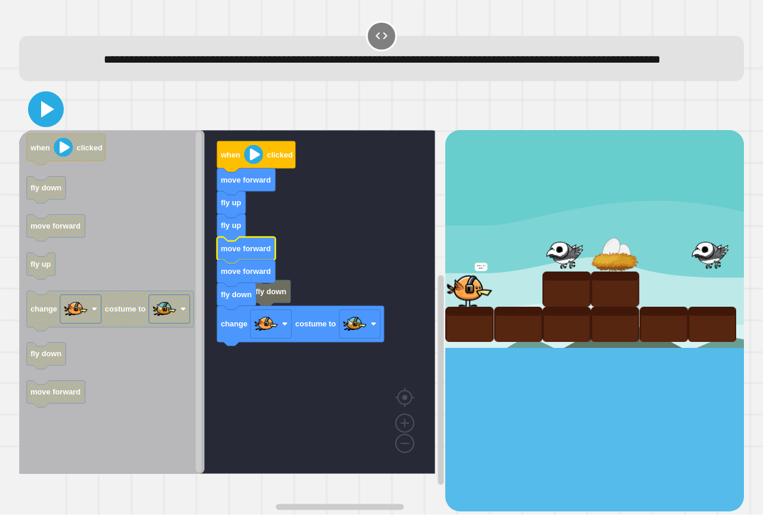
click at [41, 117] on icon at bounding box center [47, 109] width 13 height 17
click at [252, 164] on image "Blockly Workspace" at bounding box center [253, 154] width 19 height 19
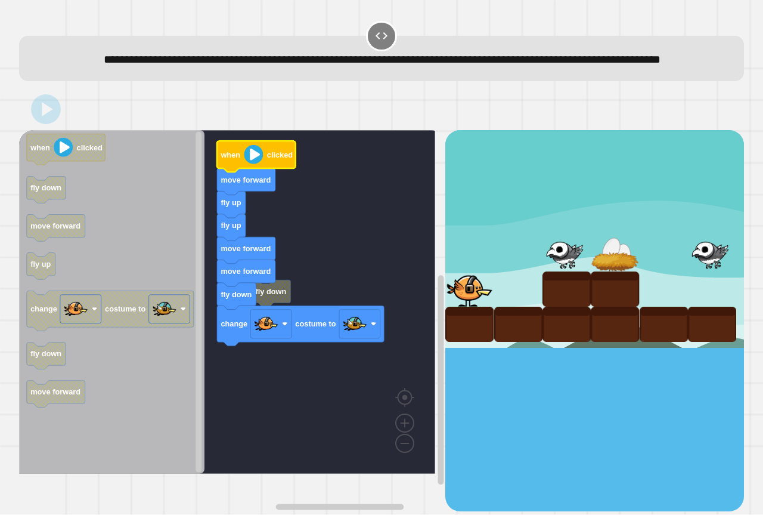
click at [252, 164] on image "Blockly Workspace" at bounding box center [253, 154] width 19 height 19
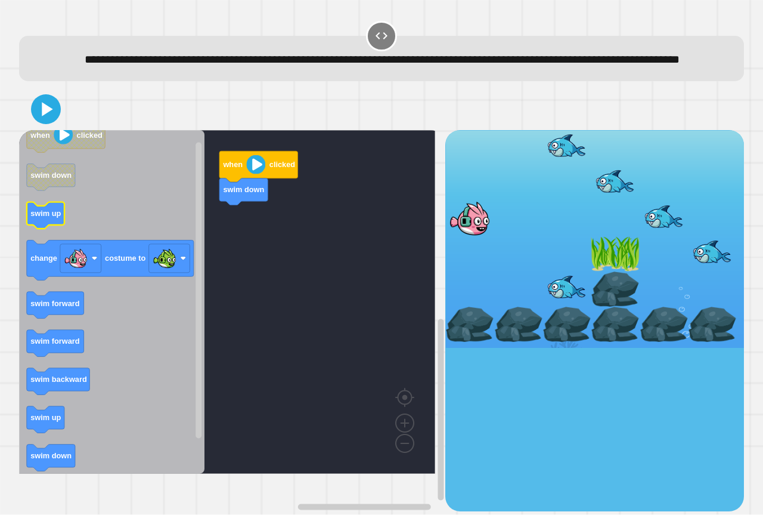
click at [122, 237] on icon "Blockly Workspace" at bounding box center [111, 302] width 185 height 344
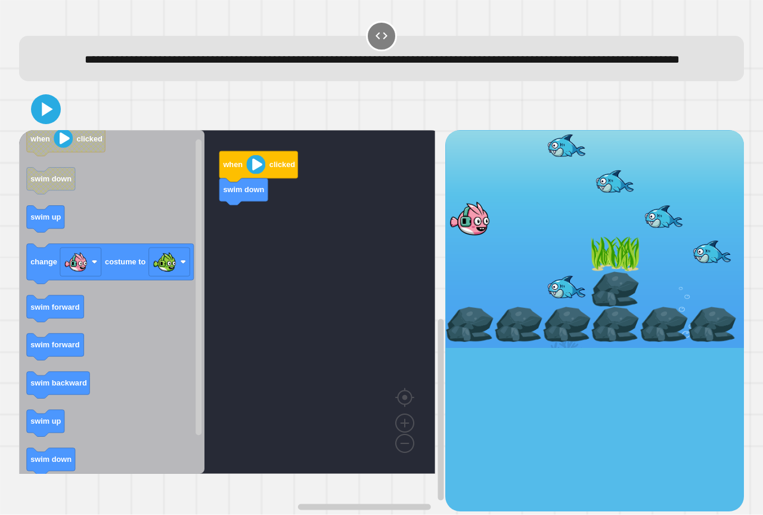
click at [86, 236] on icon "when clicked swim down swim up change costume to swim forward swim forward swim…" at bounding box center [111, 302] width 185 height 344
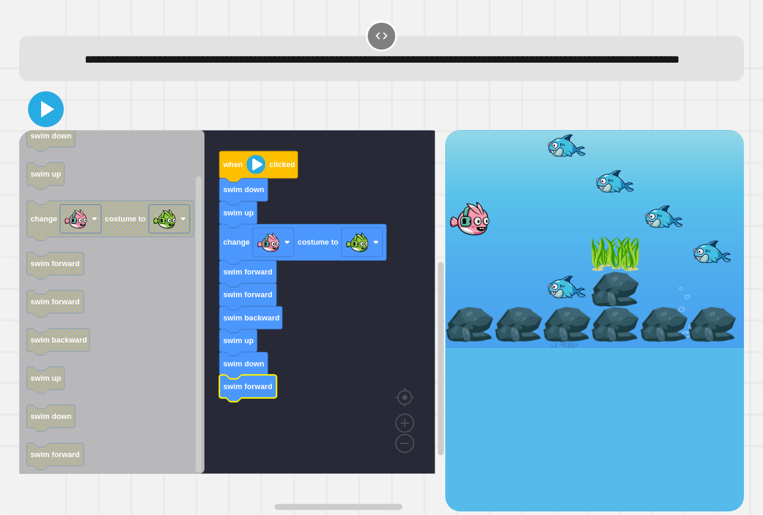
click at [55, 123] on icon at bounding box center [46, 109] width 29 height 29
click at [265, 174] on image "Blockly Workspace" at bounding box center [255, 164] width 19 height 19
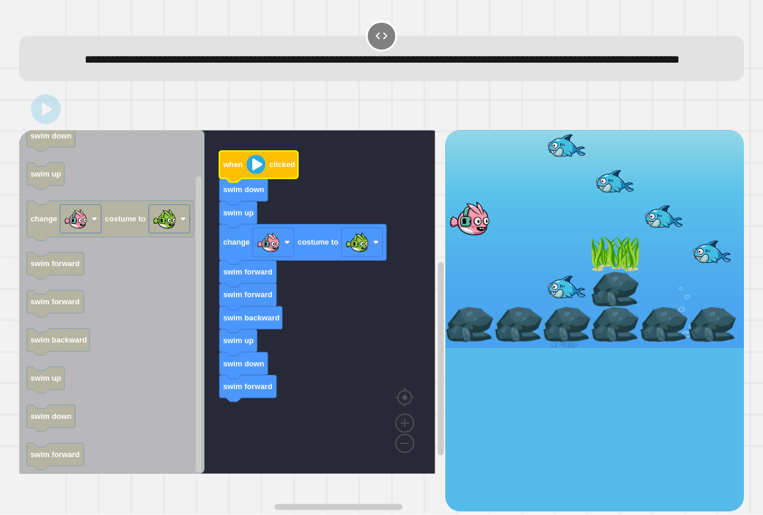
click at [265, 174] on image "Blockly Workspace" at bounding box center [255, 164] width 19 height 19
click at [263, 174] on image "Blockly Workspace" at bounding box center [255, 164] width 19 height 19
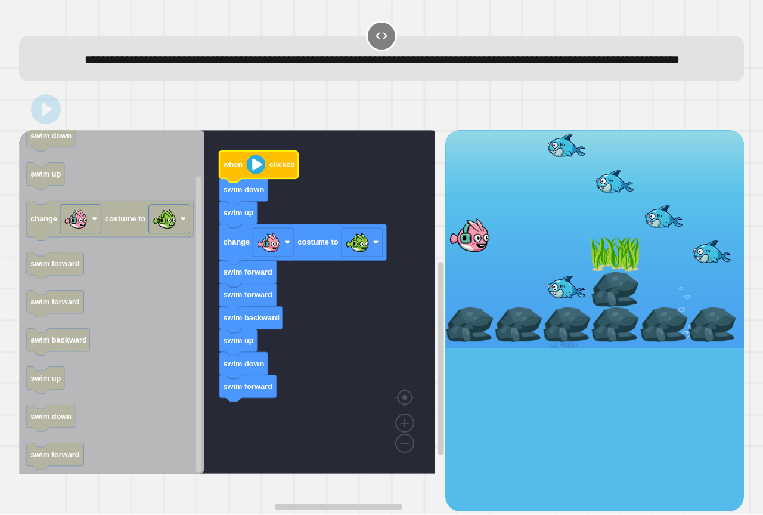
click at [263, 174] on image "Blockly Workspace" at bounding box center [255, 164] width 19 height 19
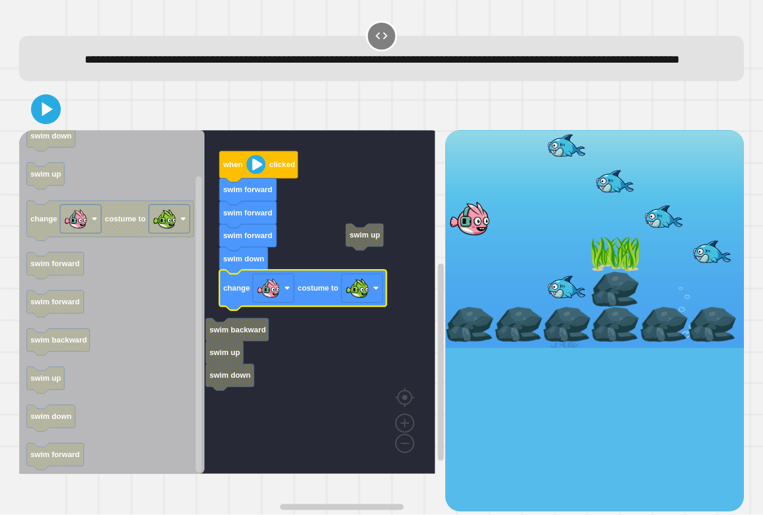
click at [48, 130] on div at bounding box center [381, 109] width 725 height 42
click at [48, 123] on icon at bounding box center [46, 109] width 29 height 29
click at [259, 174] on image "Blockly Workspace" at bounding box center [255, 164] width 19 height 19
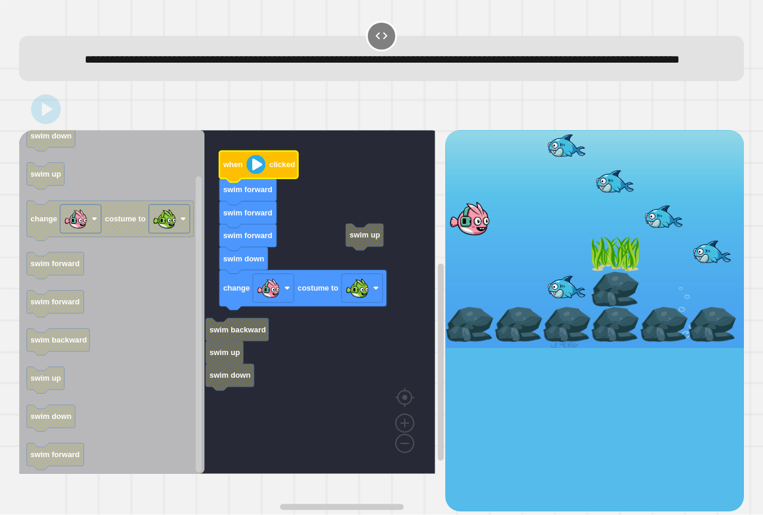
click at [259, 174] on image "Blockly Workspace" at bounding box center [255, 164] width 19 height 19
click at [258, 174] on image "Blockly Workspace" at bounding box center [255, 164] width 19 height 19
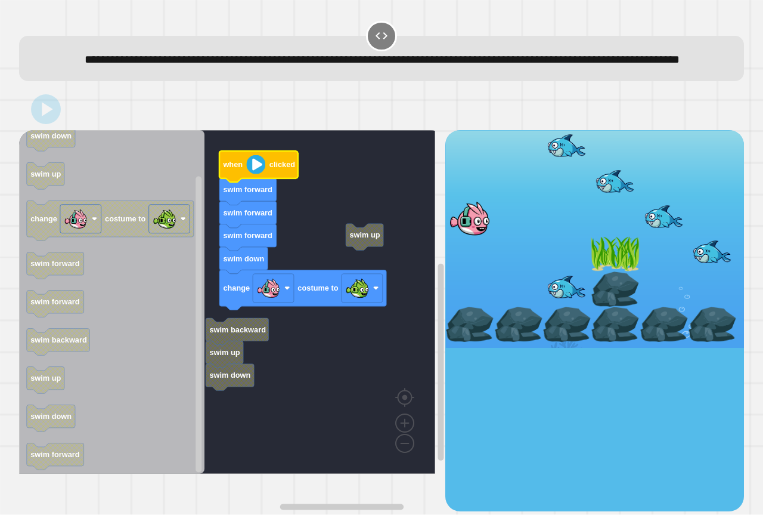
click at [258, 174] on image "Blockly Workspace" at bounding box center [255, 164] width 19 height 19
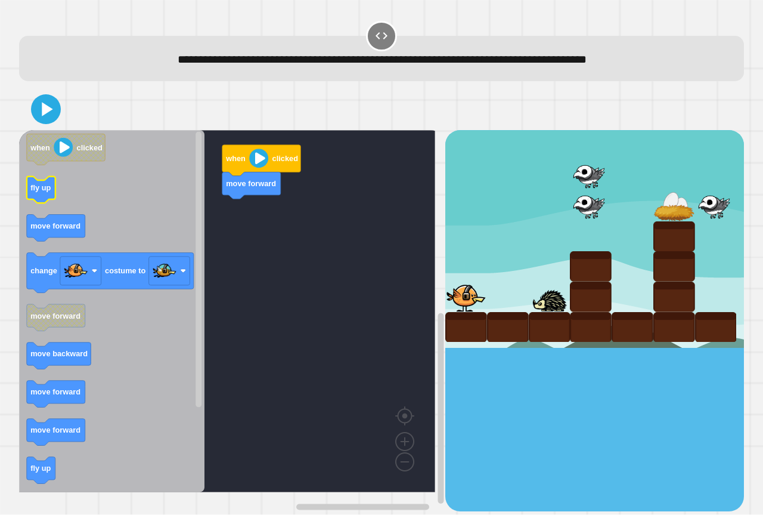
click at [50, 198] on g "when clicked fly up move forward change costume to move forward move backward m…" at bounding box center [110, 366] width 167 height 464
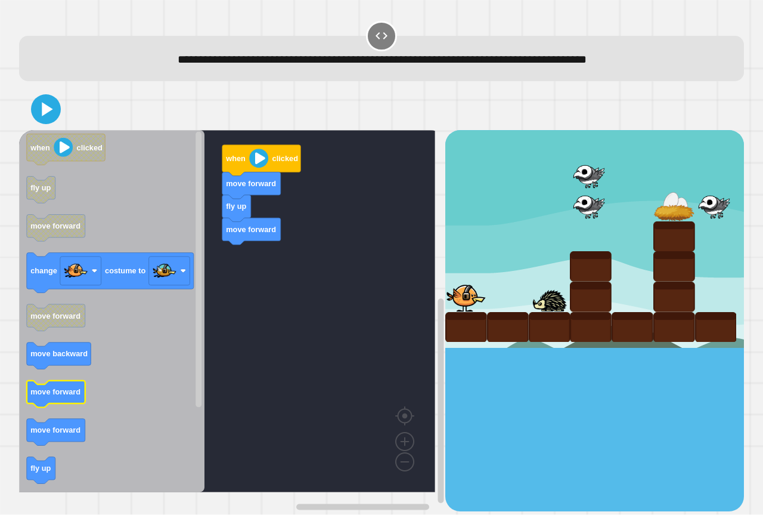
click at [56, 398] on icon "Blockly Workspace" at bounding box center [56, 393] width 58 height 27
click at [40, 477] on icon "Blockly Workspace" at bounding box center [41, 470] width 29 height 27
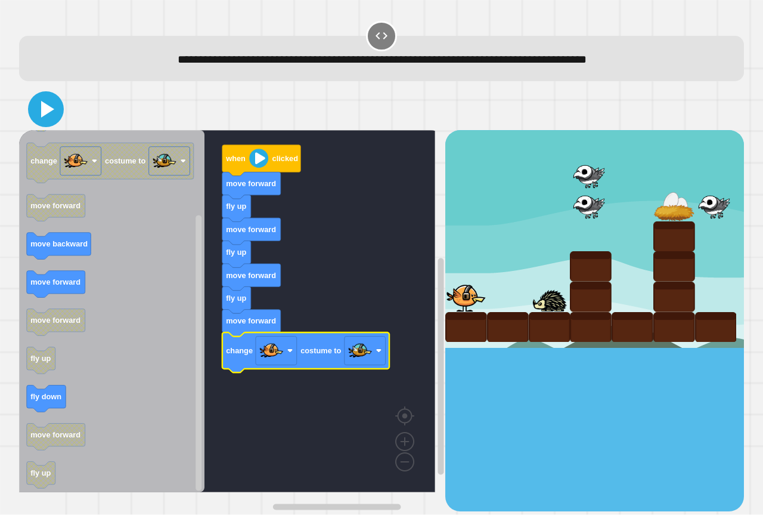
click at [35, 110] on icon at bounding box center [46, 109] width 29 height 29
click at [259, 168] on image "Blockly Workspace" at bounding box center [258, 158] width 19 height 19
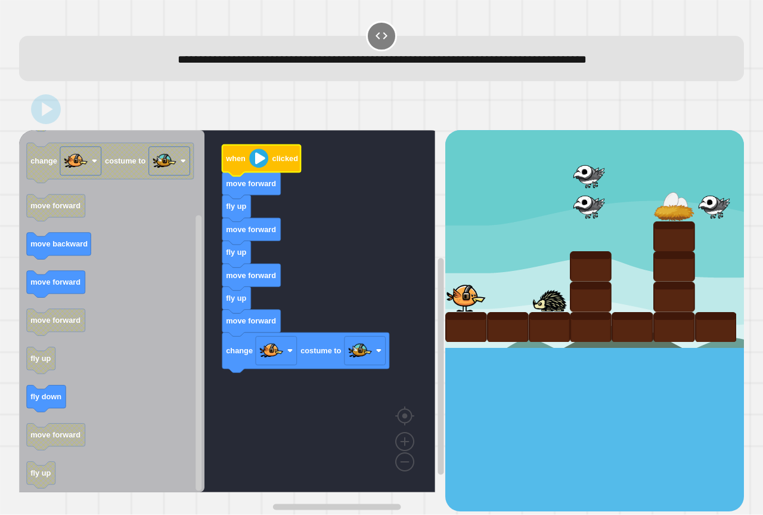
click at [259, 168] on image "Blockly Workspace" at bounding box center [258, 158] width 19 height 19
click at [259, 169] on g "when clicked move forward fly up move forward fly up move forward fly up move f…" at bounding box center [305, 259] width 167 height 228
click at [259, 169] on icon "Blockly Workspace" at bounding box center [261, 160] width 79 height 31
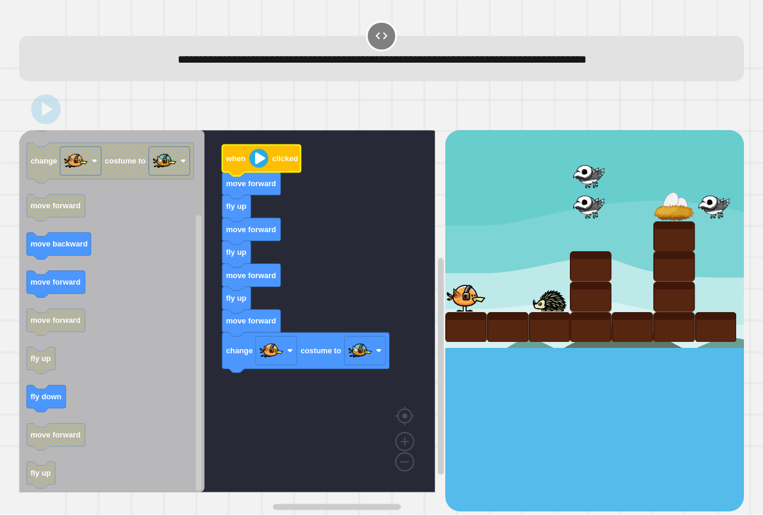
click at [259, 169] on icon "Blockly Workspace" at bounding box center [261, 160] width 79 height 31
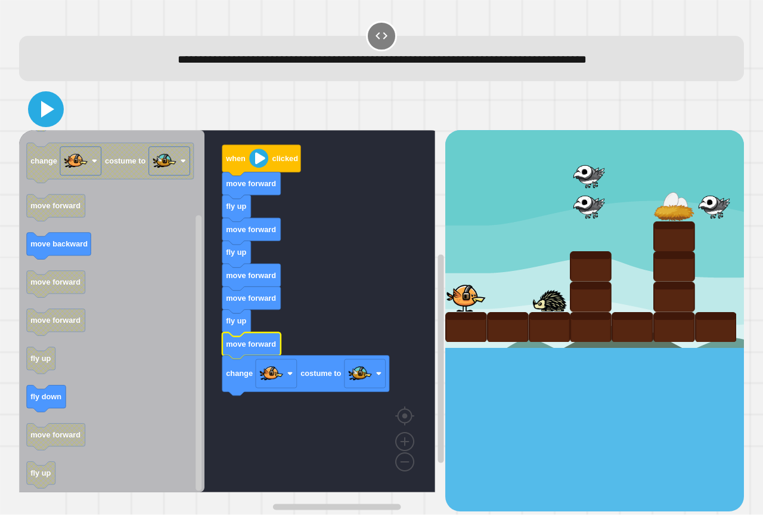
click at [44, 112] on icon at bounding box center [47, 109] width 13 height 17
click at [258, 164] on image "Blockly Workspace" at bounding box center [258, 158] width 19 height 19
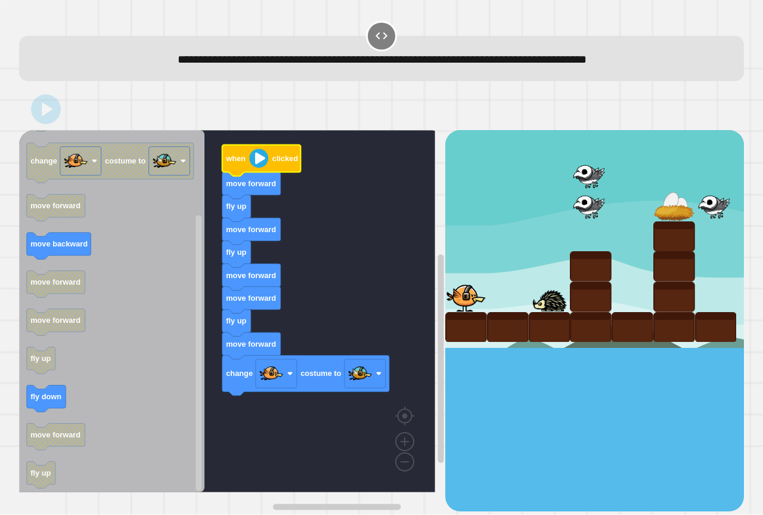
click at [258, 164] on image "Blockly Workspace" at bounding box center [258, 158] width 19 height 19
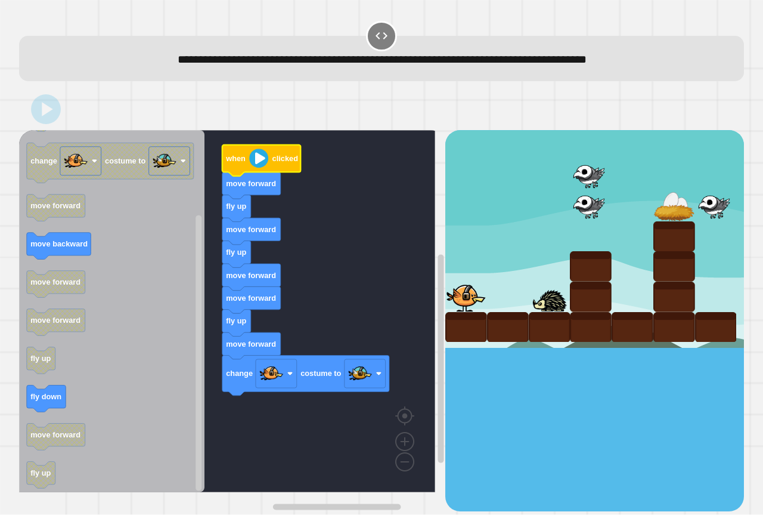
click at [258, 164] on image "Blockly Workspace" at bounding box center [258, 158] width 19 height 19
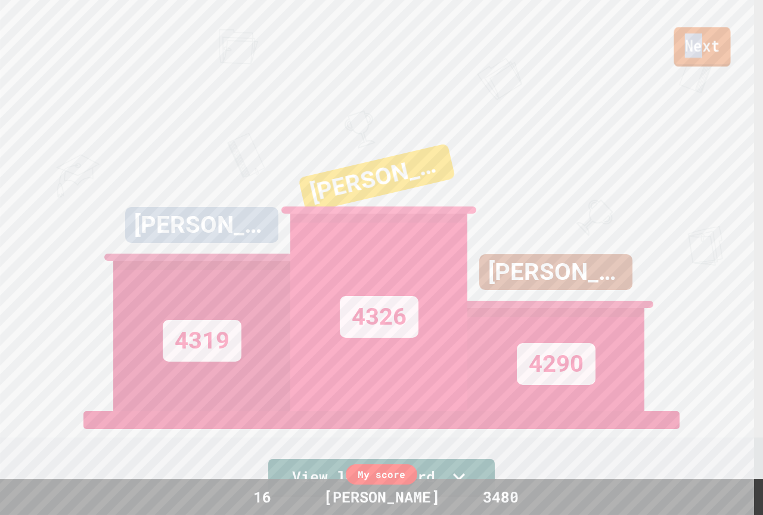
drag, startPoint x: 701, startPoint y: 41, endPoint x: 672, endPoint y: 29, distance: 31.6
click at [672, 29] on div "Next" at bounding box center [381, 33] width 763 height 67
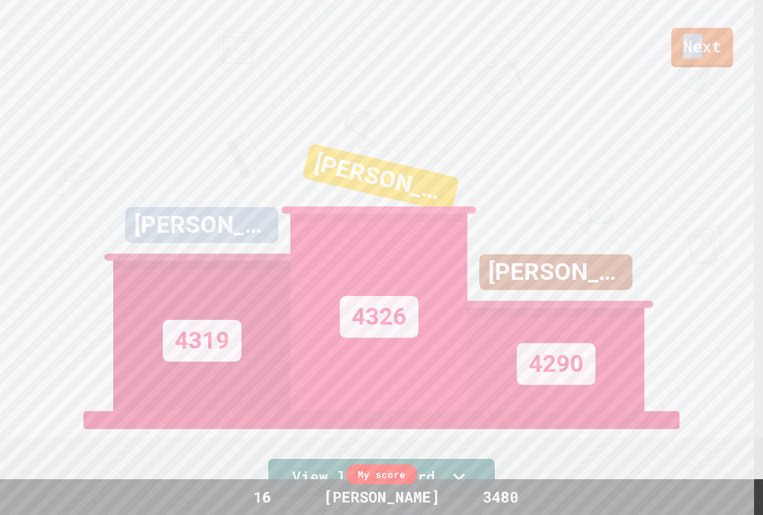
click at [686, 34] on link "Next" at bounding box center [703, 47] width 62 height 39
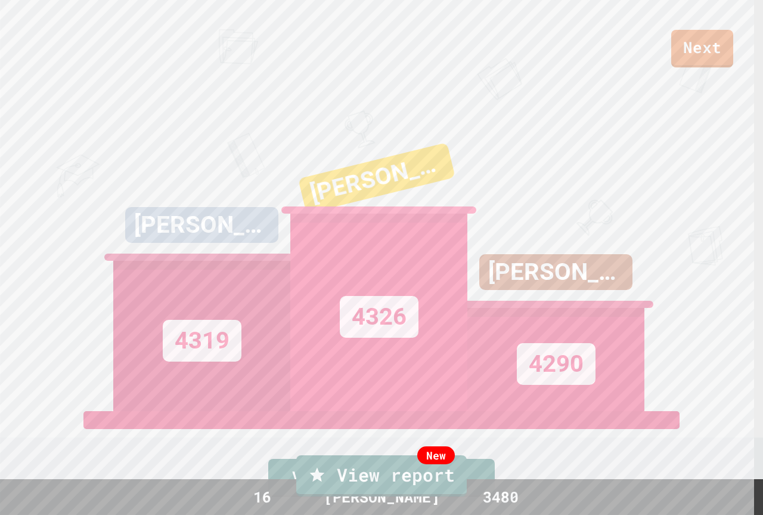
drag, startPoint x: 412, startPoint y: 253, endPoint x: 414, endPoint y: 281, distance: 28.1
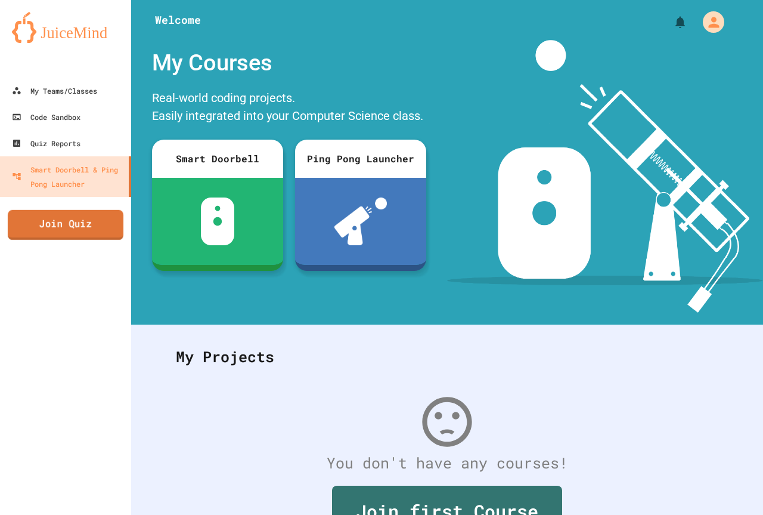
click at [45, 233] on link "Join Quiz" at bounding box center [66, 225] width 116 height 30
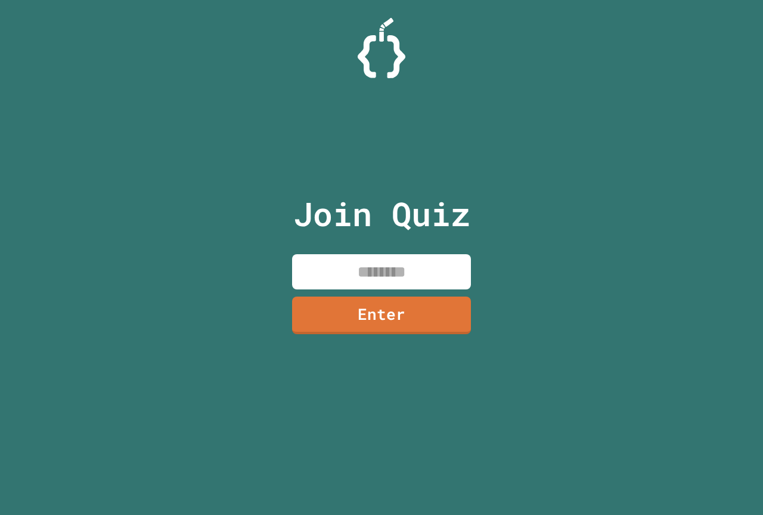
click at [326, 265] on input at bounding box center [381, 271] width 179 height 35
type input "*"
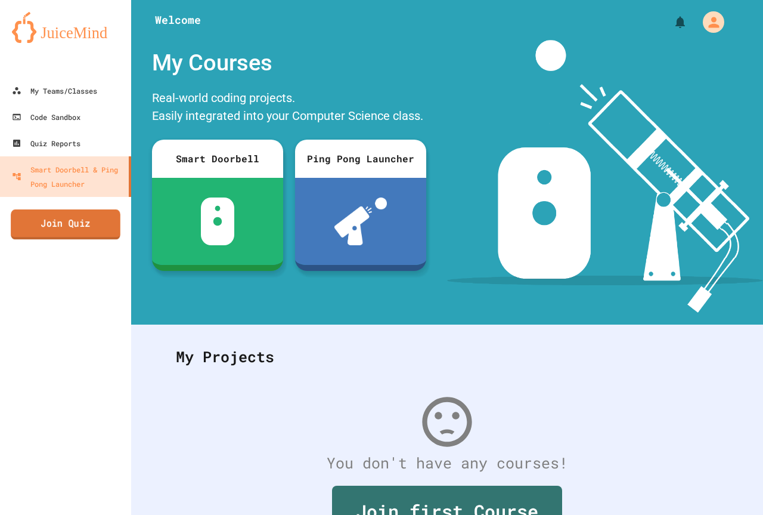
click at [36, 221] on link "Join Quiz" at bounding box center [66, 224] width 110 height 30
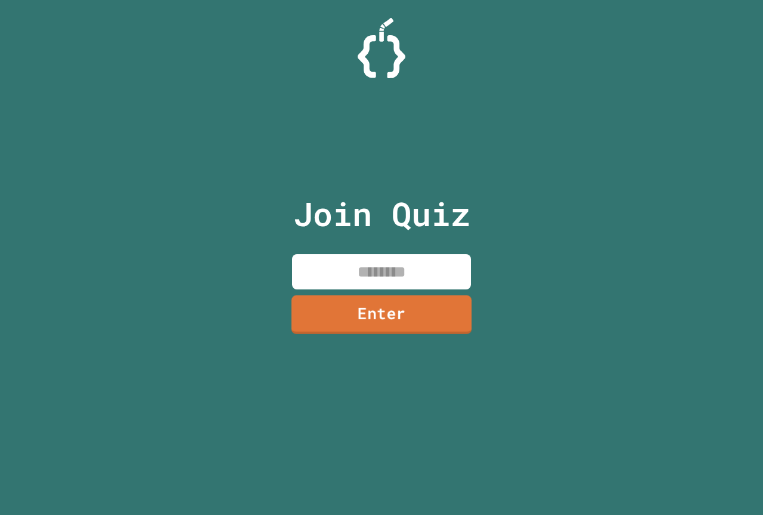
click at [375, 262] on input at bounding box center [381, 271] width 179 height 35
type input "********"
click at [314, 307] on link "Enter" at bounding box center [381, 314] width 181 height 39
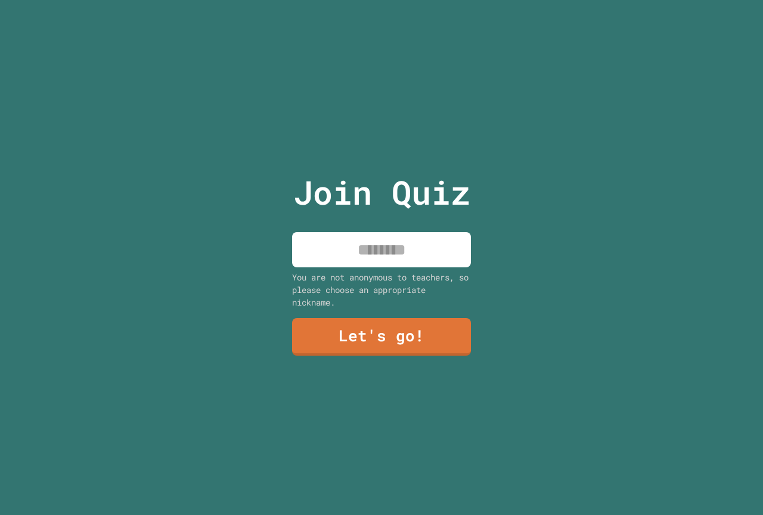
click at [322, 254] on input at bounding box center [381, 249] width 179 height 35
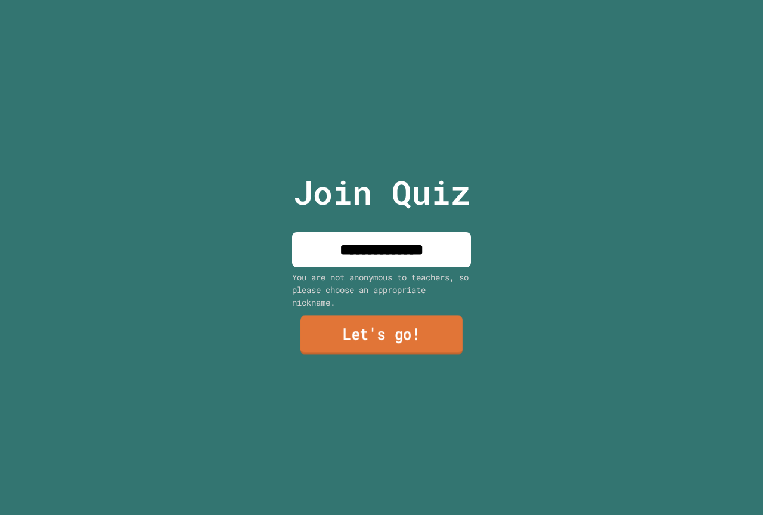
type input "**********"
click at [333, 319] on link "Let's go!" at bounding box center [382, 335] width 178 height 39
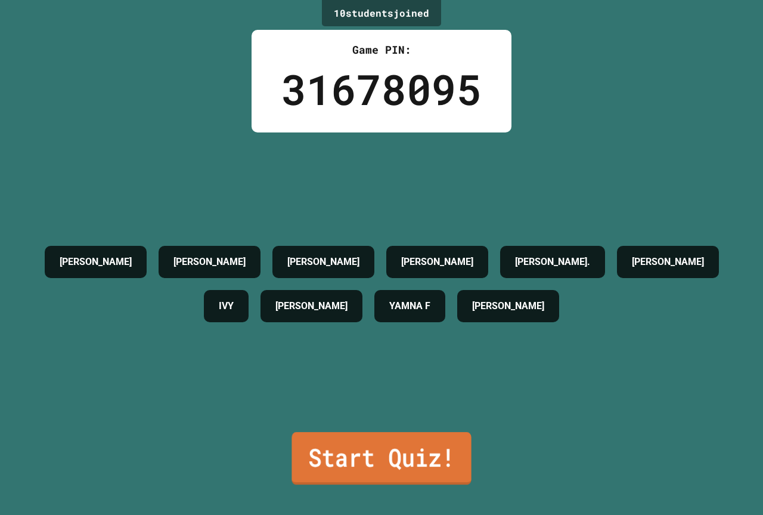
click at [383, 441] on link "Start Quiz!" at bounding box center [382, 458] width 180 height 52
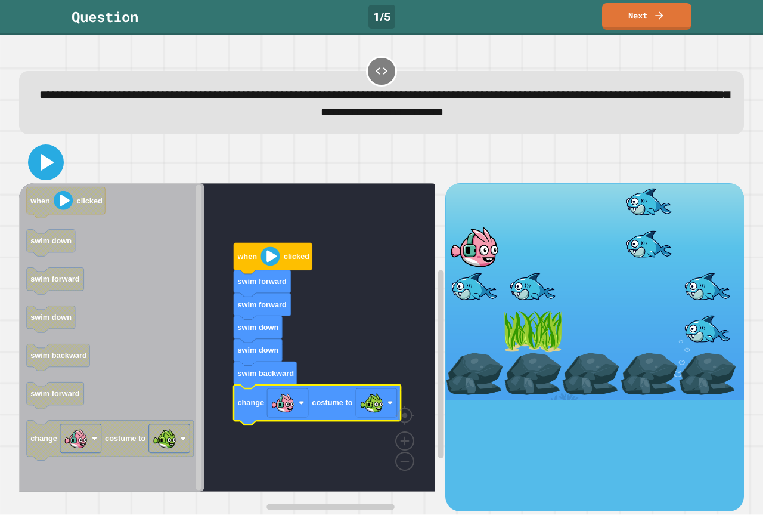
drag, startPoint x: 54, startPoint y: 162, endPoint x: 125, endPoint y: 212, distance: 86.5
click at [54, 163] on icon at bounding box center [46, 162] width 29 height 29
click at [275, 266] on image "Blockly Workspace" at bounding box center [270, 256] width 19 height 19
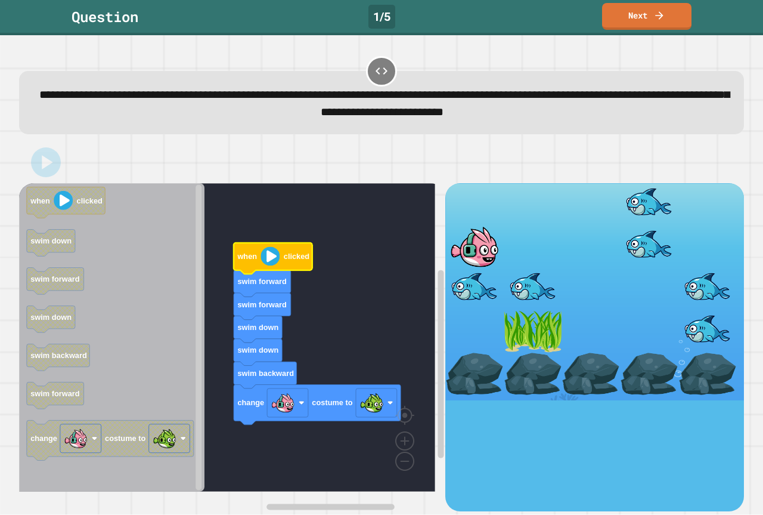
click at [275, 266] on image "Blockly Workspace" at bounding box center [270, 256] width 19 height 19
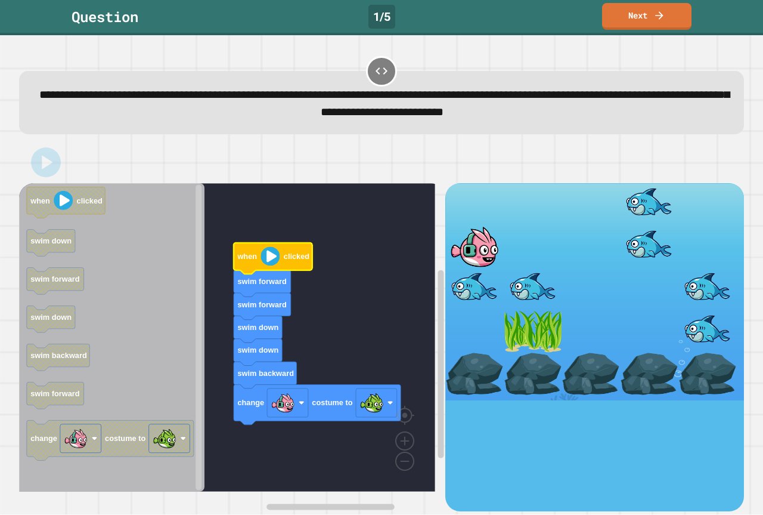
click at [275, 266] on image "Blockly Workspace" at bounding box center [270, 256] width 19 height 19
click at [276, 265] on image "Blockly Workspace" at bounding box center [270, 256] width 19 height 19
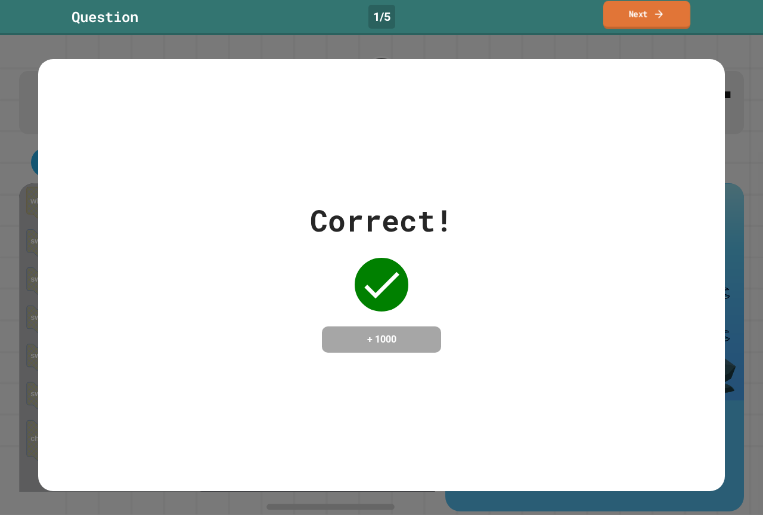
click at [642, 24] on link "Next" at bounding box center [647, 15] width 87 height 28
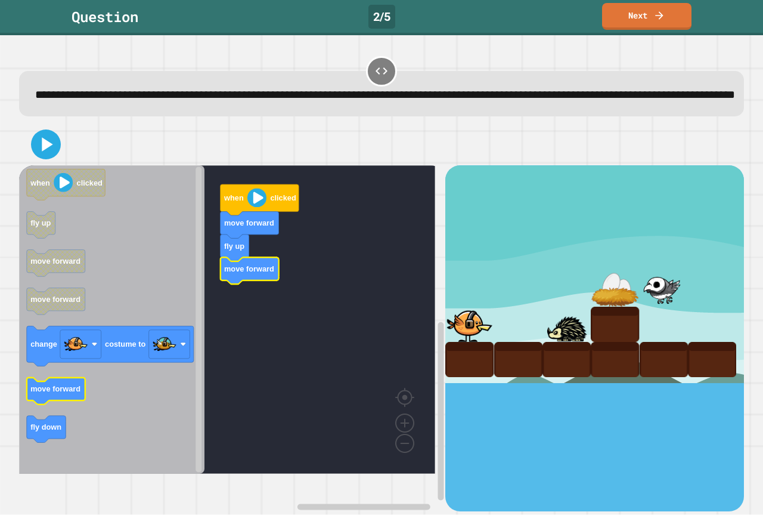
click at [72, 404] on icon "Blockly Workspace" at bounding box center [56, 391] width 58 height 27
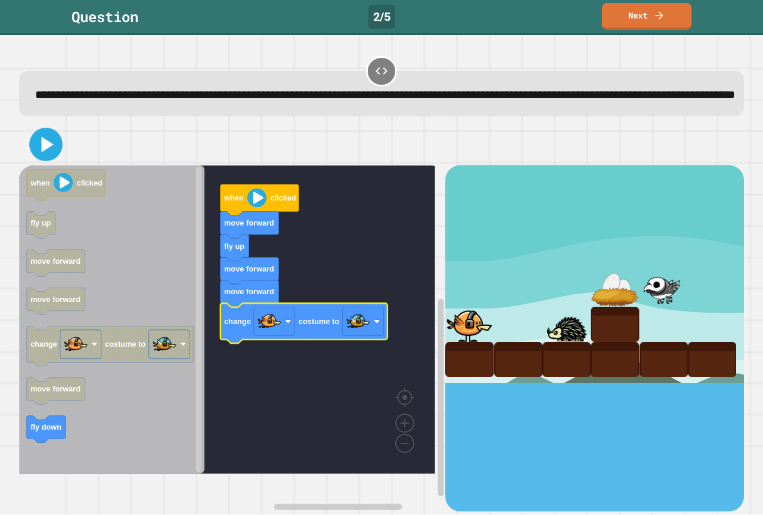
click at [44, 158] on icon at bounding box center [46, 144] width 27 height 27
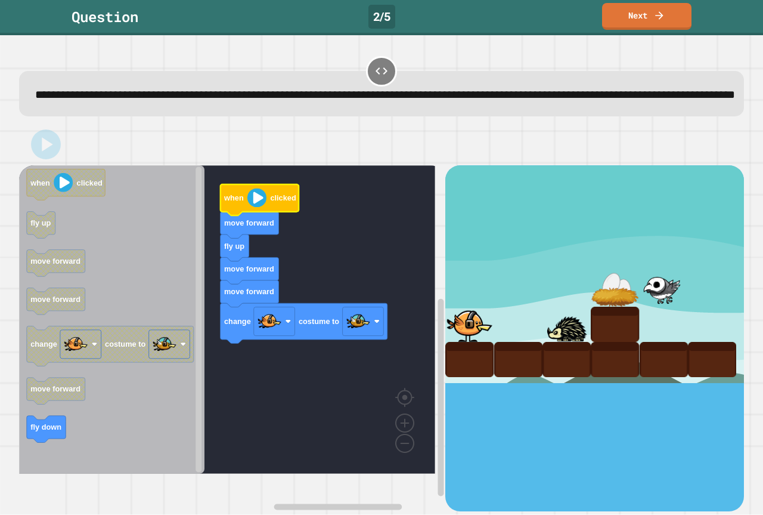
click at [251, 208] on image "Blockly Workspace" at bounding box center [257, 197] width 19 height 19
click at [253, 208] on image "Blockly Workspace" at bounding box center [257, 197] width 19 height 19
click at [256, 208] on image "Blockly Workspace" at bounding box center [257, 197] width 19 height 19
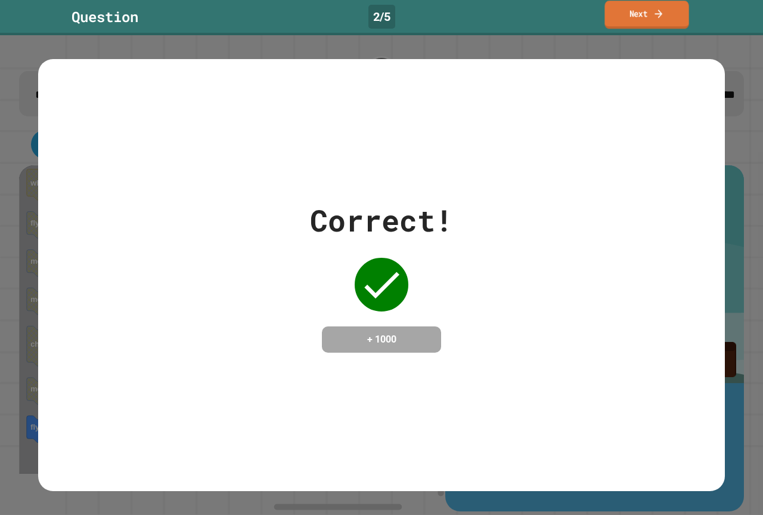
click at [652, 18] on link "Next" at bounding box center [647, 15] width 84 height 28
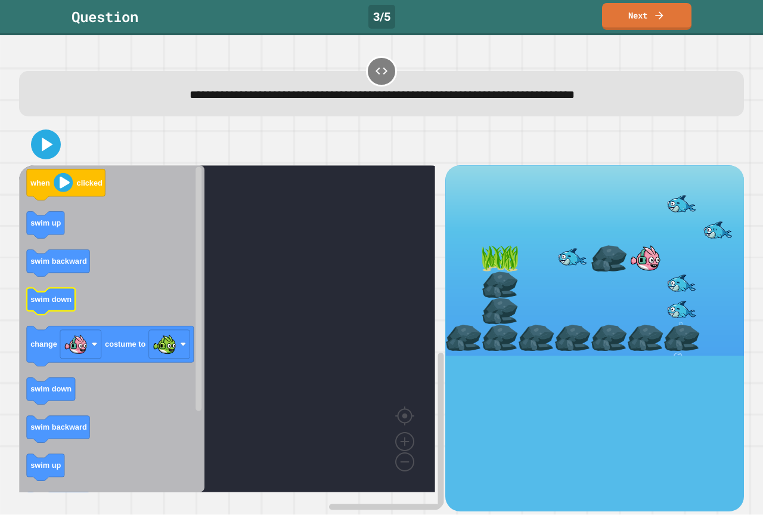
click at [53, 310] on icon "Blockly Workspace" at bounding box center [51, 301] width 48 height 27
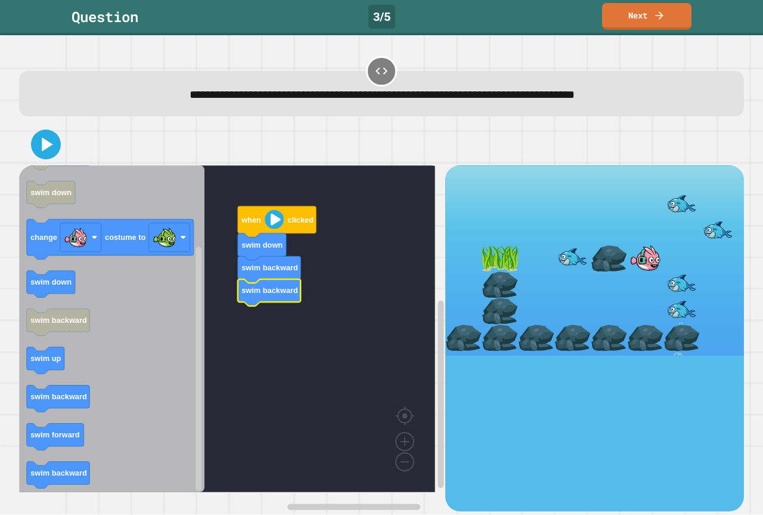
click at [93, 397] on icon "Blockly Workspace" at bounding box center [111, 328] width 185 height 327
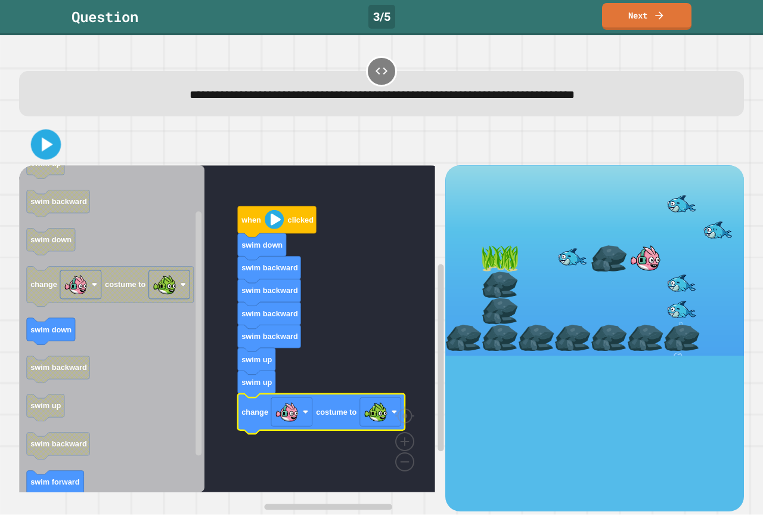
click at [42, 157] on icon at bounding box center [46, 144] width 24 height 24
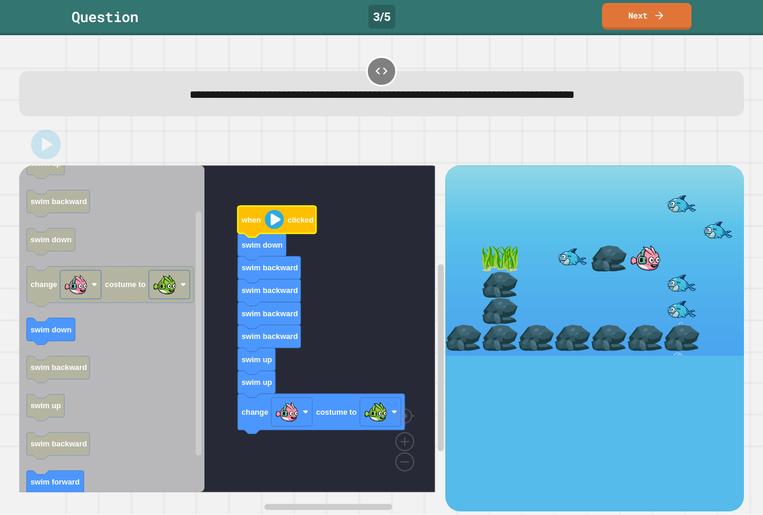
click at [275, 232] on icon "Blockly Workspace" at bounding box center [277, 221] width 79 height 31
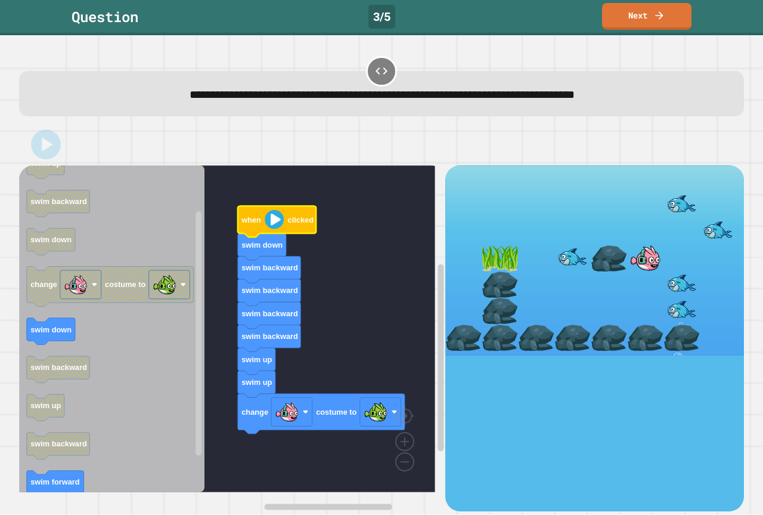
click at [271, 234] on icon "Blockly Workspace" at bounding box center [277, 221] width 79 height 31
click at [272, 233] on icon "Blockly Workspace" at bounding box center [277, 221] width 79 height 31
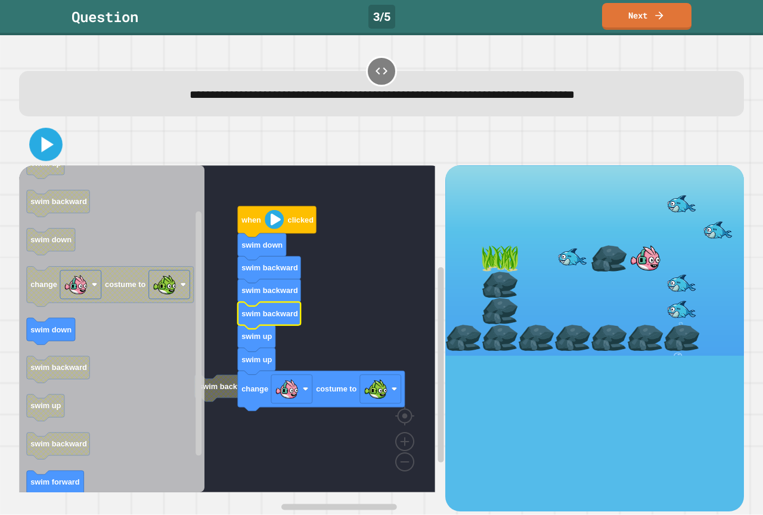
click at [44, 141] on icon at bounding box center [48, 145] width 12 height 16
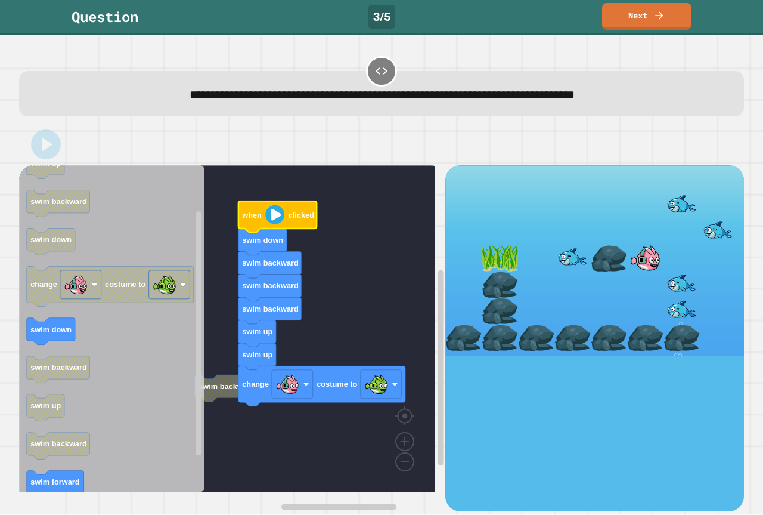
click at [277, 219] on image "Blockly Workspace" at bounding box center [274, 214] width 19 height 19
click at [278, 219] on image "Blockly Workspace" at bounding box center [274, 214] width 19 height 19
click at [278, 218] on image "Blockly Workspace" at bounding box center [274, 214] width 19 height 19
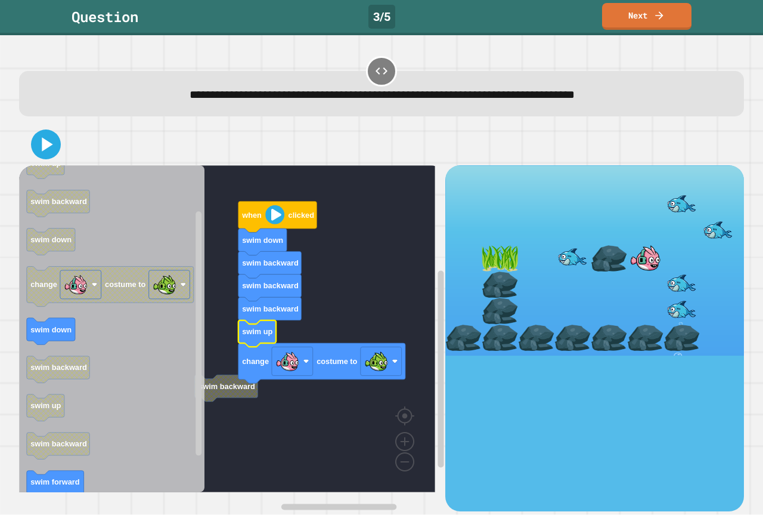
click at [59, 162] on div at bounding box center [381, 144] width 725 height 42
click at [51, 146] on icon at bounding box center [46, 145] width 28 height 28
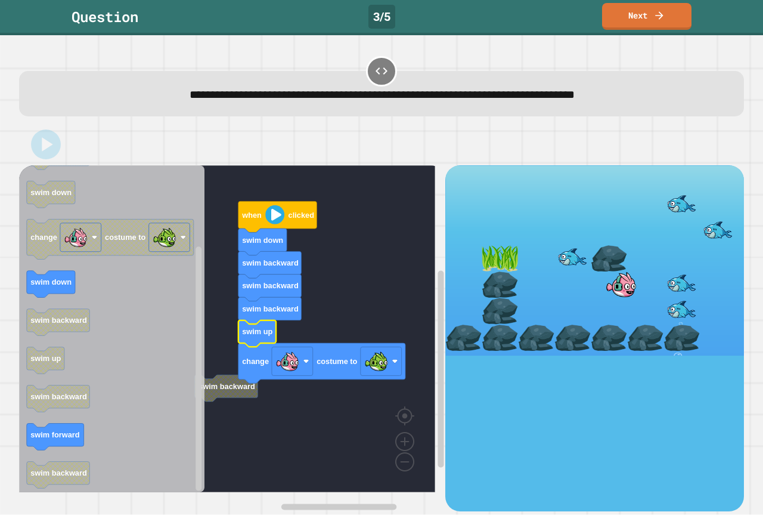
click at [272, 224] on image "Blockly Workspace" at bounding box center [274, 214] width 19 height 19
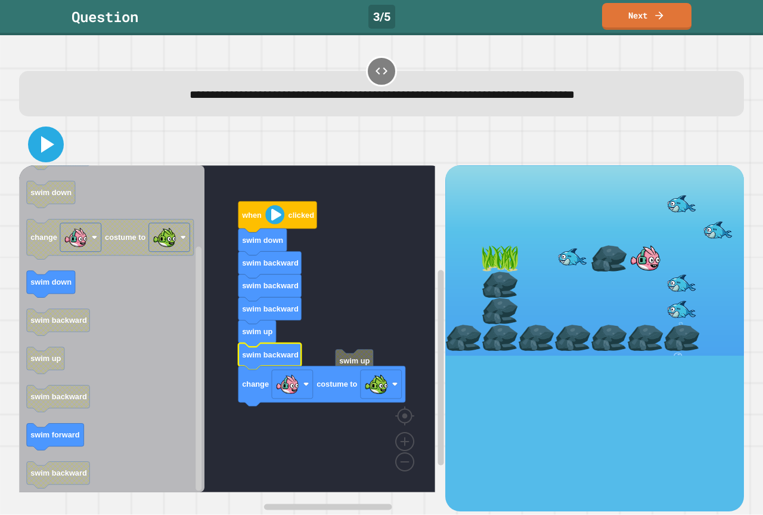
click at [46, 156] on icon at bounding box center [46, 144] width 29 height 29
click at [280, 218] on image "Blockly Workspace" at bounding box center [274, 214] width 19 height 19
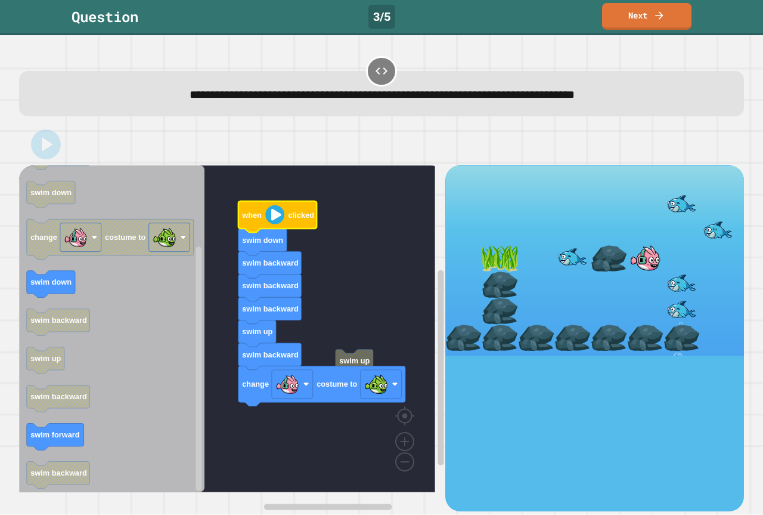
click at [280, 218] on image "Blockly Workspace" at bounding box center [274, 214] width 19 height 19
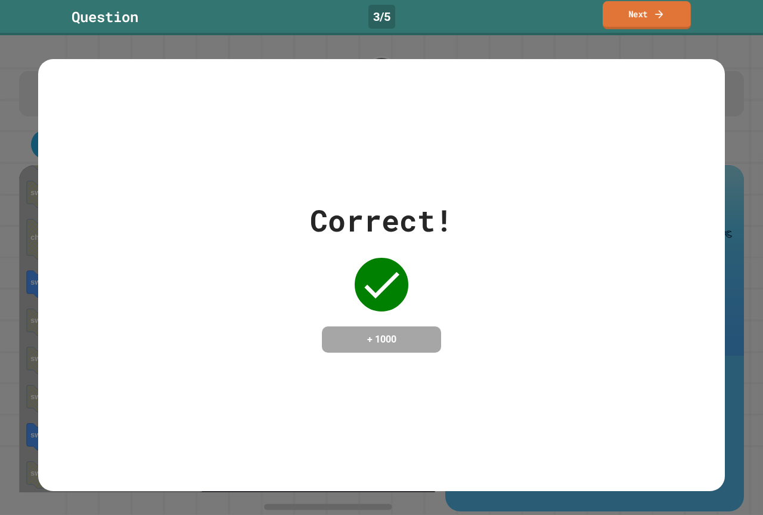
click at [635, 18] on link "Next" at bounding box center [647, 15] width 88 height 28
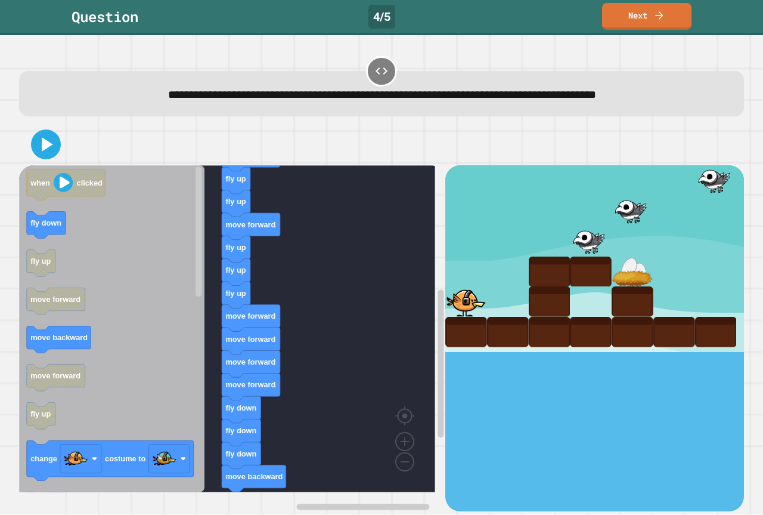
click at [314, 472] on div "when clicked move forward fly up fly up move forward fly up fly up fly up move …" at bounding box center [232, 337] width 426 height 345
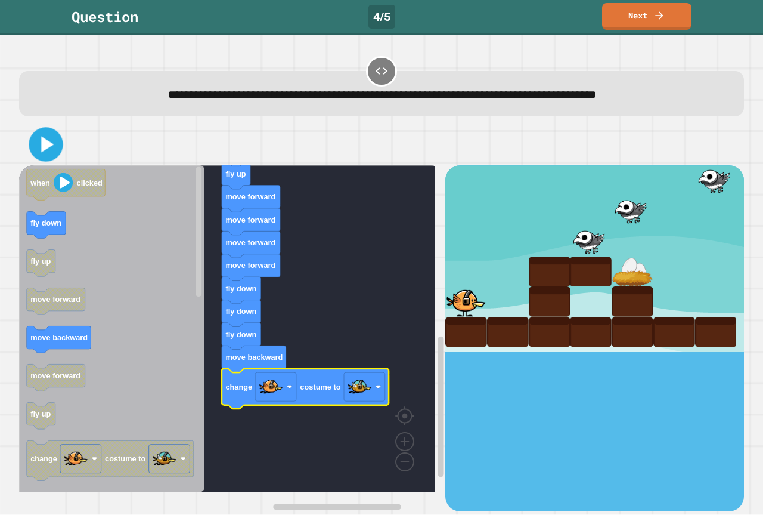
click at [51, 147] on icon at bounding box center [47, 145] width 13 height 16
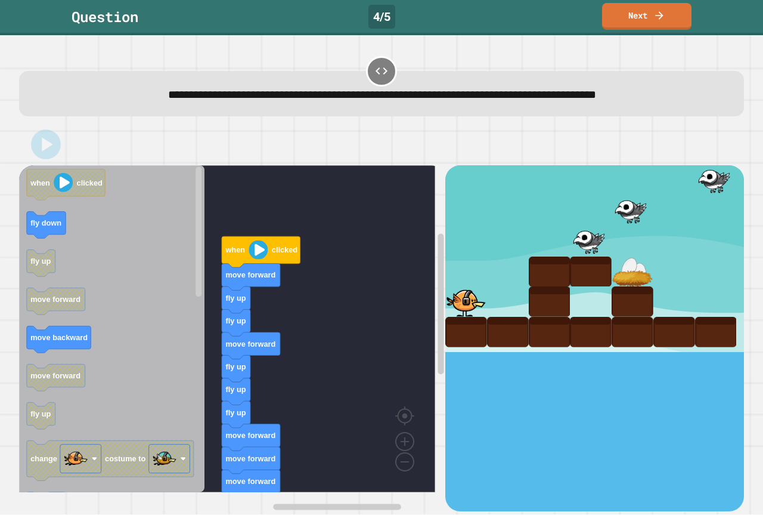
click at [256, 259] on image "Blockly Workspace" at bounding box center [258, 249] width 19 height 19
click at [28, 157] on div at bounding box center [381, 144] width 725 height 42
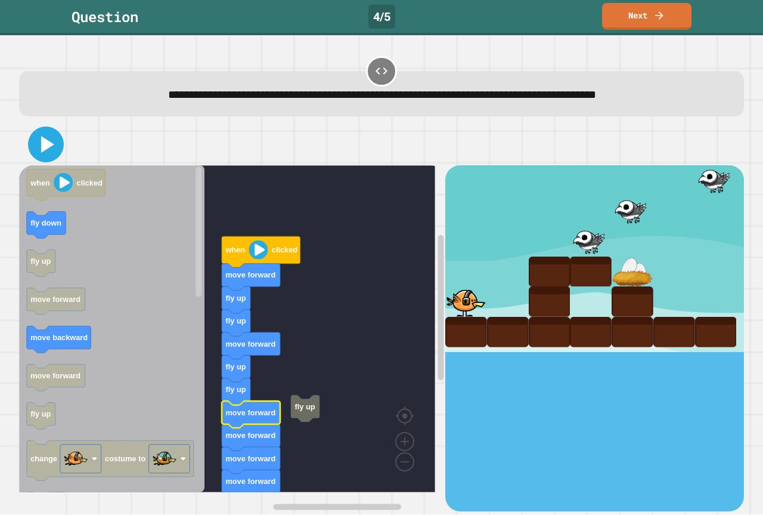
click at [45, 147] on icon at bounding box center [47, 144] width 13 height 17
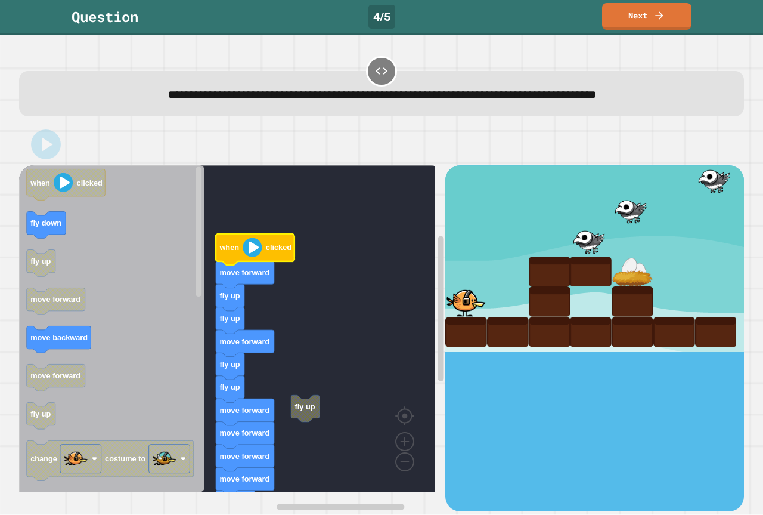
click at [249, 260] on icon "Blockly Workspace" at bounding box center [255, 249] width 79 height 31
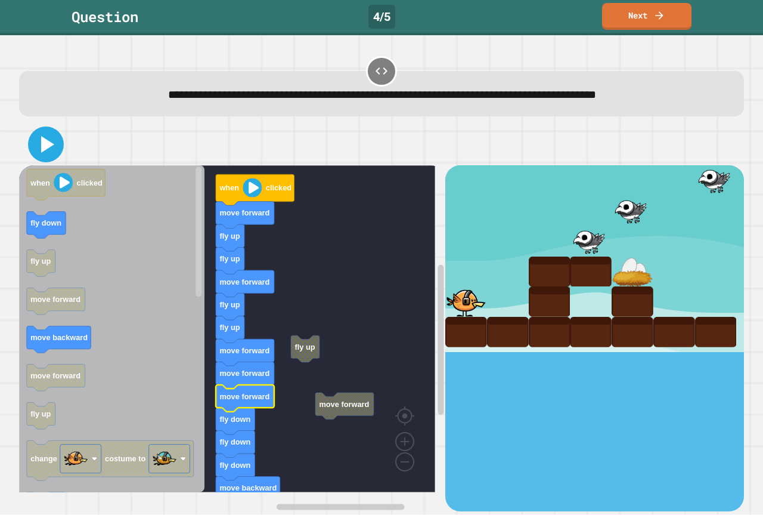
click at [51, 141] on icon at bounding box center [46, 144] width 29 height 29
click at [253, 196] on image "Blockly Workspace" at bounding box center [252, 187] width 19 height 19
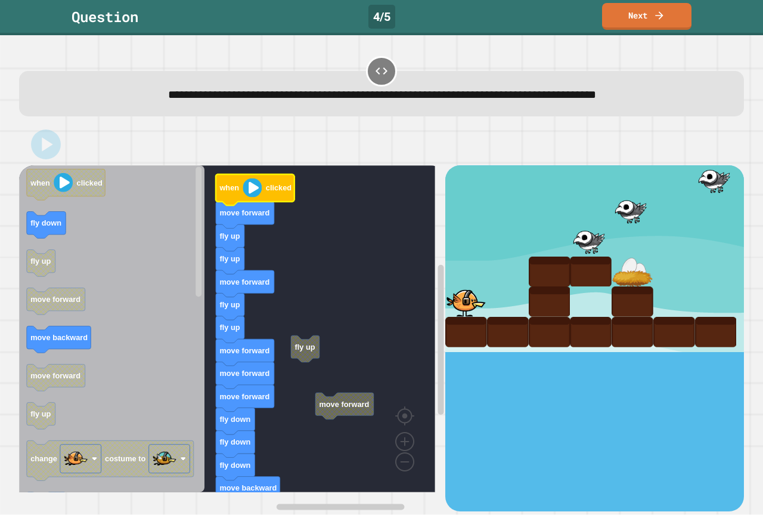
click at [253, 196] on image "Blockly Workspace" at bounding box center [252, 187] width 19 height 19
click at [254, 192] on image "Blockly Workspace" at bounding box center [252, 187] width 19 height 19
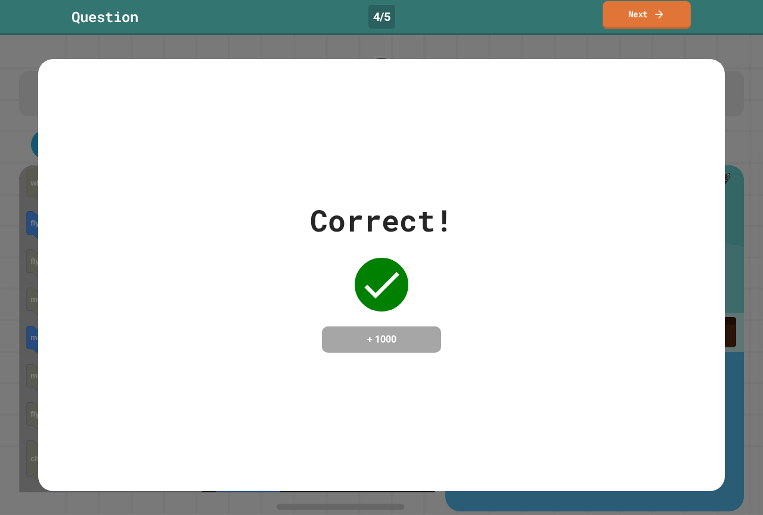
click at [633, 17] on link "Next" at bounding box center [647, 15] width 88 height 28
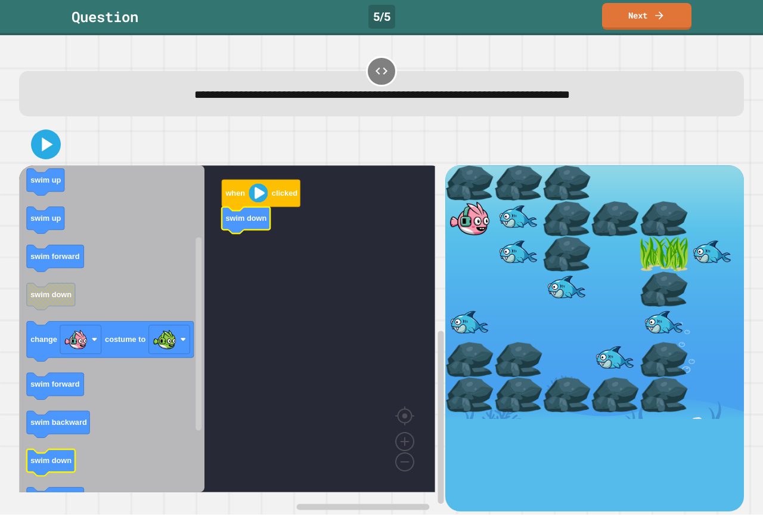
click at [58, 472] on icon "when clicked swim forward swim backward swim up swim up swim forward swim down …" at bounding box center [111, 328] width 185 height 327
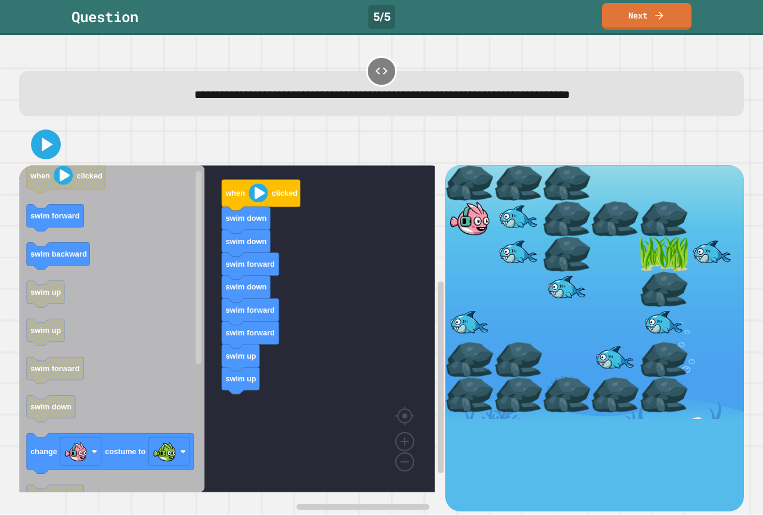
click at [83, 224] on icon "Blockly Workspace" at bounding box center [55, 218] width 57 height 27
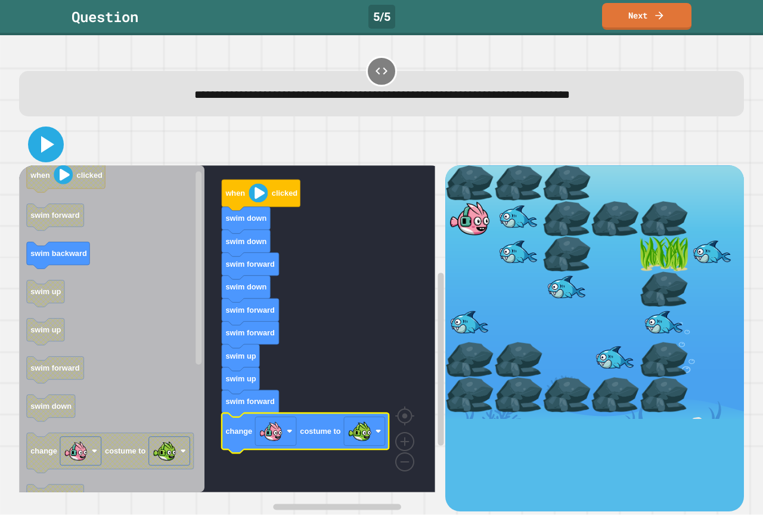
click at [49, 154] on icon at bounding box center [46, 144] width 29 height 29
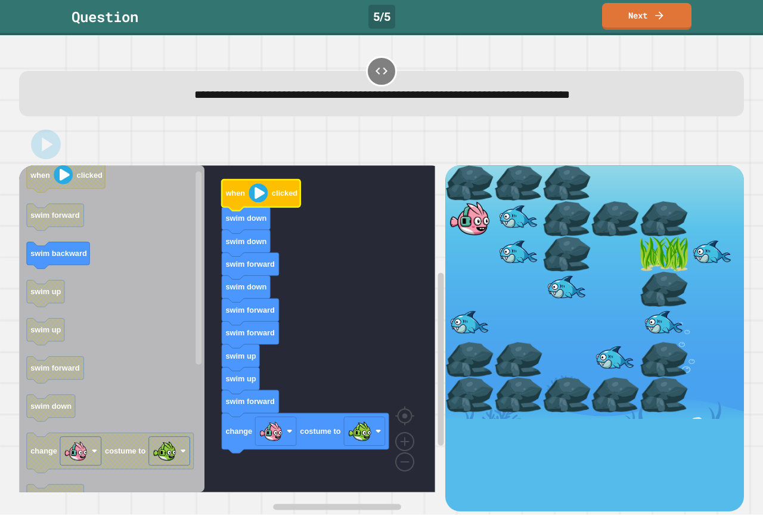
click at [265, 206] on icon "Blockly Workspace" at bounding box center [261, 195] width 79 height 31
click at [265, 205] on icon "Blockly Workspace" at bounding box center [261, 195] width 79 height 31
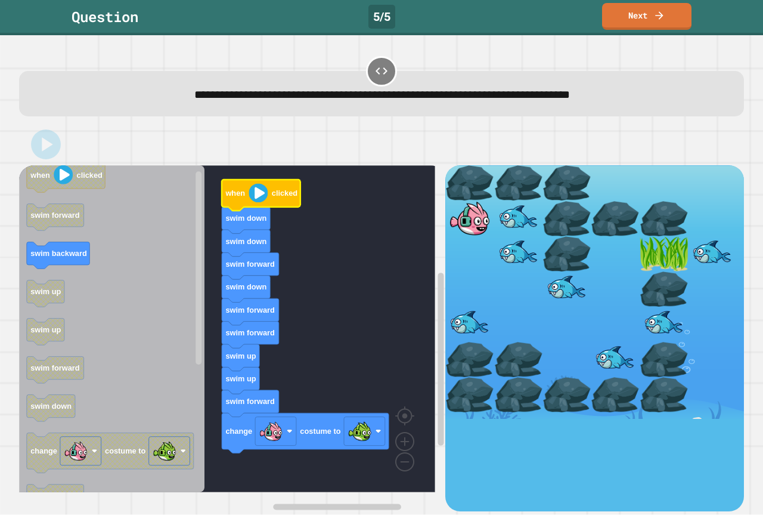
click at [265, 205] on icon "Blockly Workspace" at bounding box center [261, 195] width 79 height 31
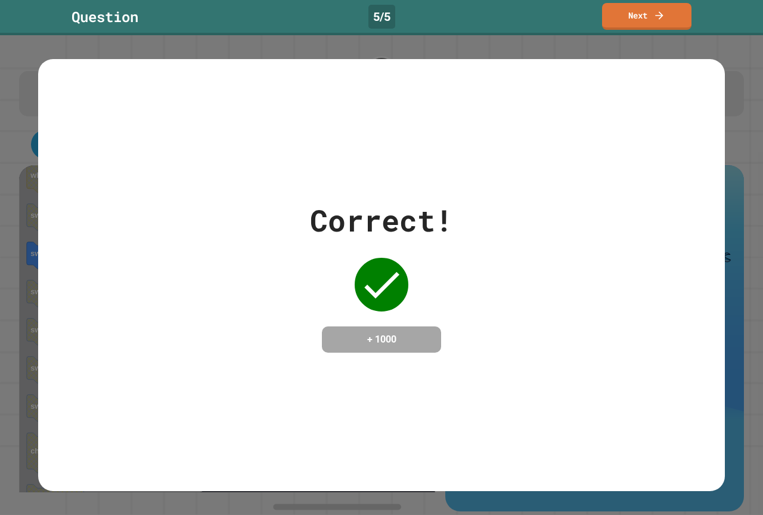
drag, startPoint x: 245, startPoint y: 175, endPoint x: 656, endPoint y: 45, distance: 431.7
click at [641, 58] on div "Correct! + 1000" at bounding box center [381, 274] width 763 height 479
click at [642, 18] on link "Next" at bounding box center [647, 15] width 88 height 28
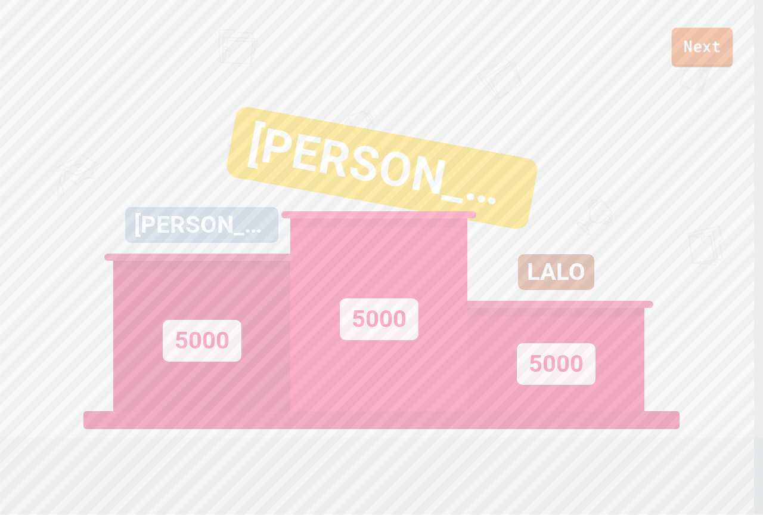
click at [686, 43] on link "Next" at bounding box center [702, 46] width 61 height 39
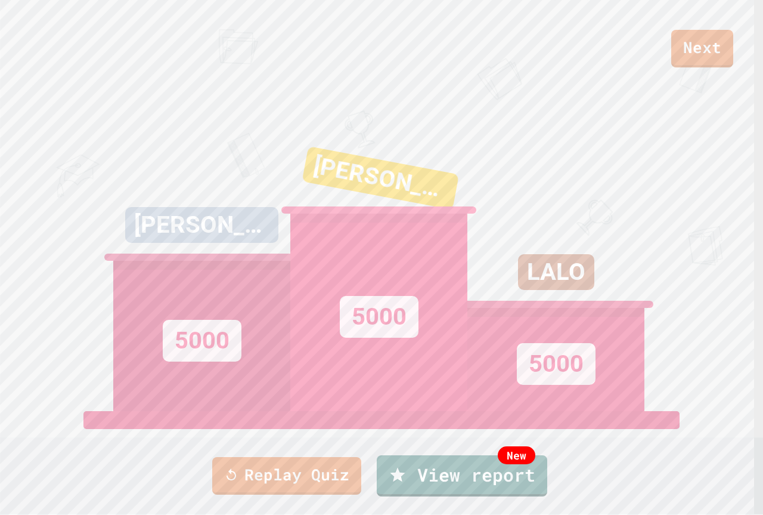
drag, startPoint x: 408, startPoint y: 277, endPoint x: 407, endPoint y: 283, distance: 6.1
